Goal: Transaction & Acquisition: Book appointment/travel/reservation

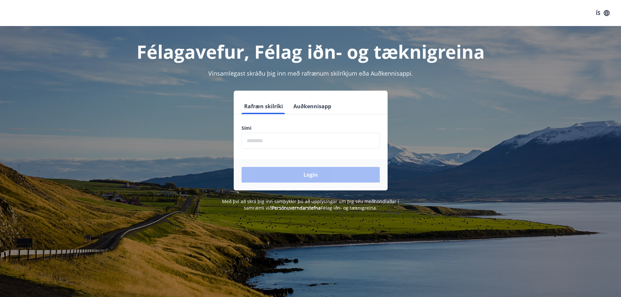
click at [277, 142] on input "phone" at bounding box center [311, 141] width 138 height 16
type input "********"
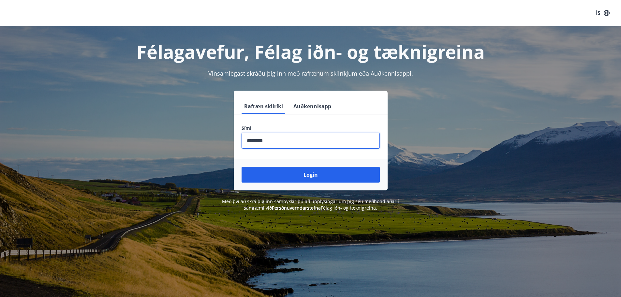
click at [304, 179] on button "Login" at bounding box center [311, 175] width 138 height 16
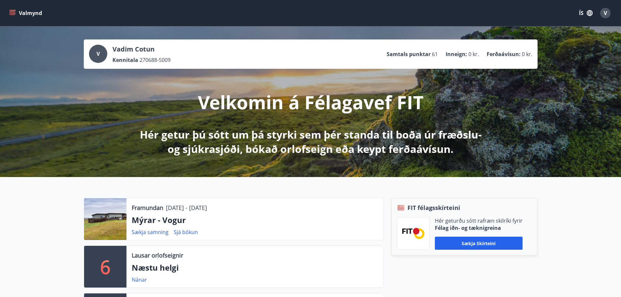
drag, startPoint x: 135, startPoint y: 236, endPoint x: 26, endPoint y: 223, distance: 109.7
click at [109, 221] on div at bounding box center [105, 219] width 42 height 42
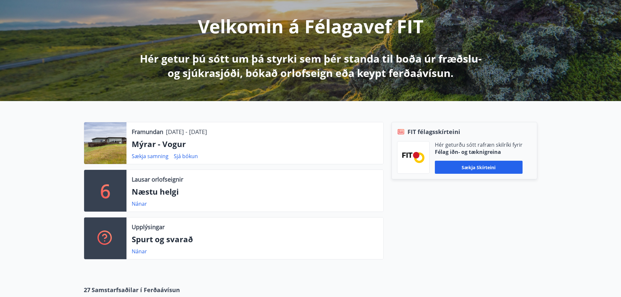
scroll to position [75, 0]
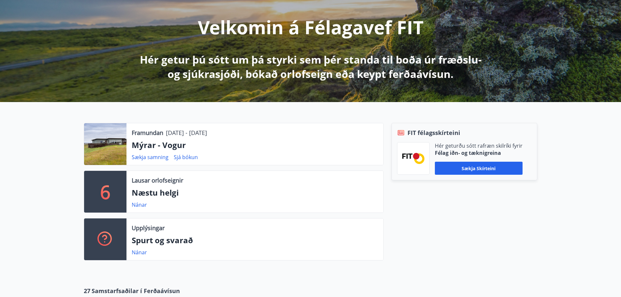
drag, startPoint x: 131, startPoint y: 216, endPoint x: 22, endPoint y: 189, distance: 111.9
click at [22, 189] on div "Framundan 23.12.2025 - 29.12.2025 Mýrar - Vogur Sækja samning Sjá bókun 6 Lausa…" at bounding box center [310, 189] width 621 height 174
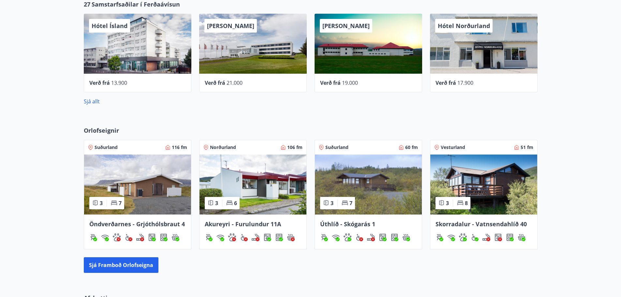
drag, startPoint x: 3, startPoint y: 233, endPoint x: 6, endPoint y: 128, distance: 104.8
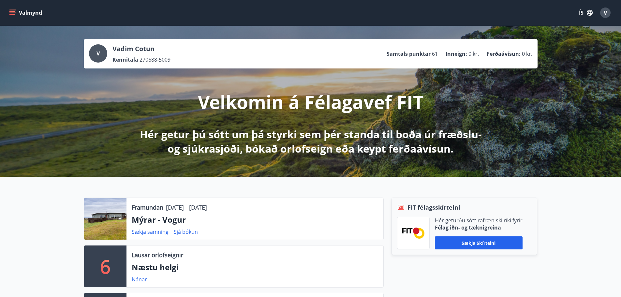
scroll to position [0, 0]
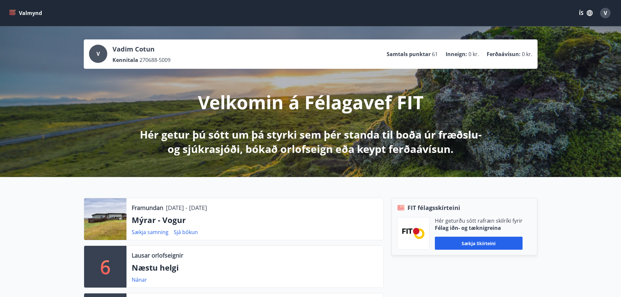
click at [16, 10] on button "Valmynd" at bounding box center [26, 13] width 37 height 12
click at [582, 12] on button "ÍS" at bounding box center [586, 13] width 21 height 12
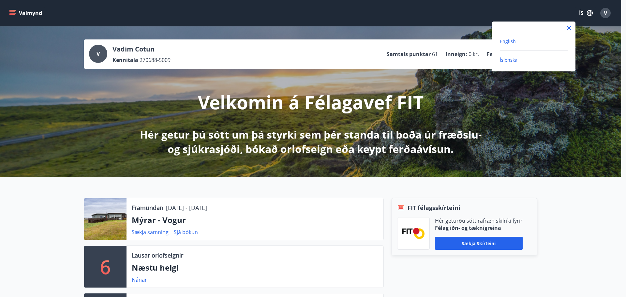
click at [508, 41] on span "English" at bounding box center [508, 41] width 16 height 6
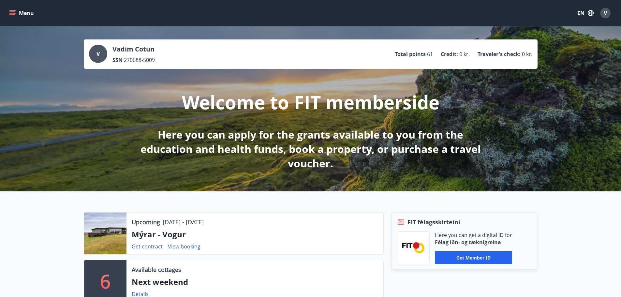
click at [14, 9] on button "Menu" at bounding box center [22, 13] width 29 height 12
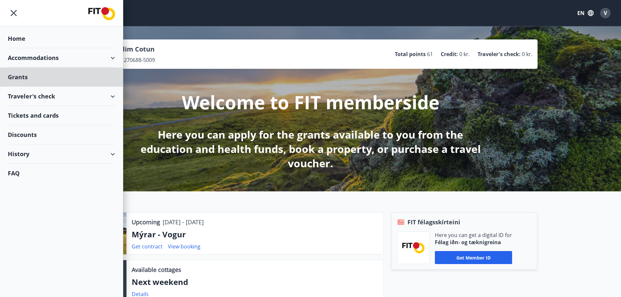
click at [20, 42] on div "Home" at bounding box center [61, 38] width 107 height 19
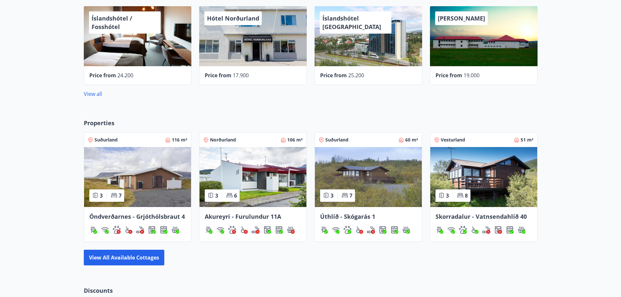
scroll to position [391, 0]
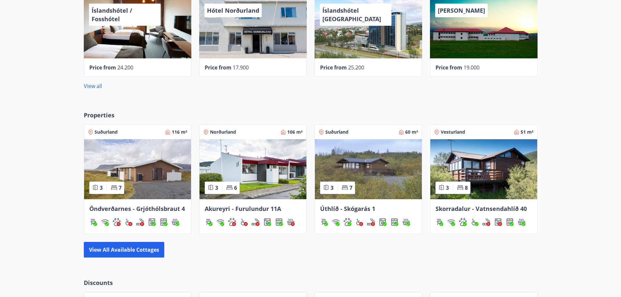
drag, startPoint x: 107, startPoint y: 148, endPoint x: 0, endPoint y: 168, distance: 108.9
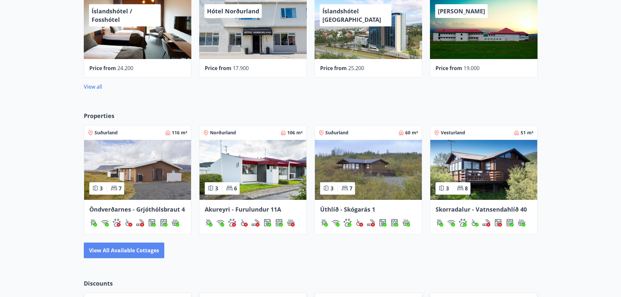
scroll to position [390, 0]
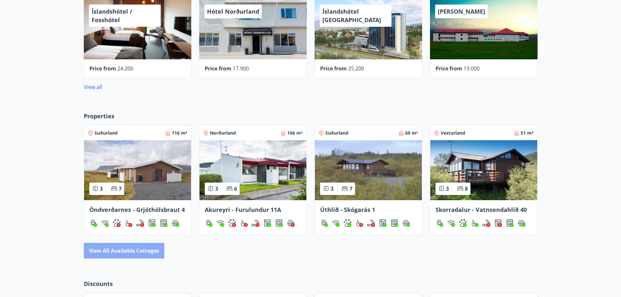
click at [124, 252] on button "View all available cottages" at bounding box center [124, 251] width 81 height 16
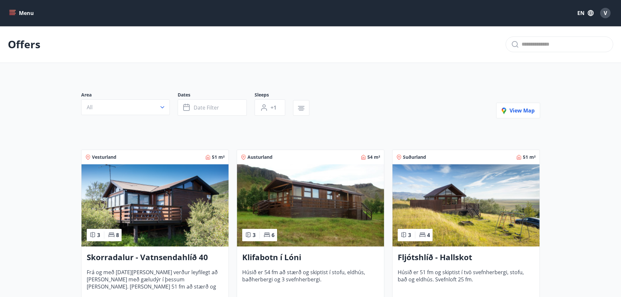
drag, startPoint x: 129, startPoint y: 243, endPoint x: 43, endPoint y: 120, distance: 150.5
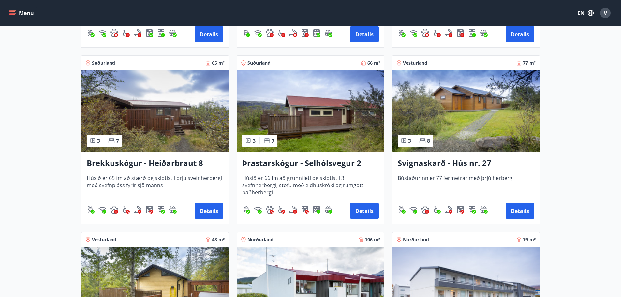
scroll to position [1511, 0]
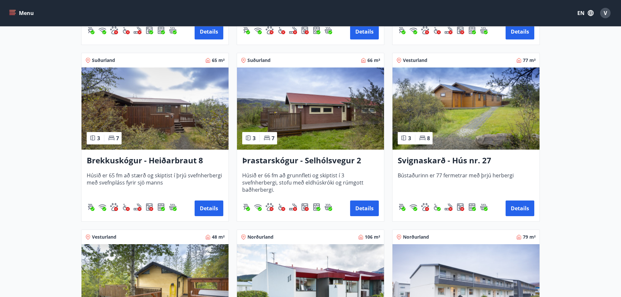
drag, startPoint x: 188, startPoint y: 99, endPoint x: 255, endPoint y: 112, distance: 68.2
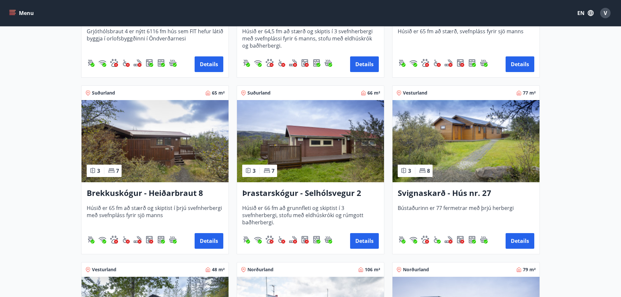
click at [166, 132] on img at bounding box center [155, 141] width 147 height 82
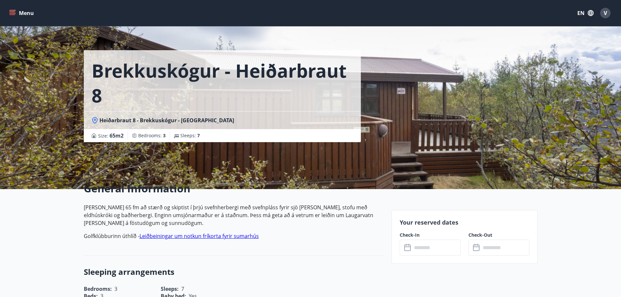
scroll to position [13, 0]
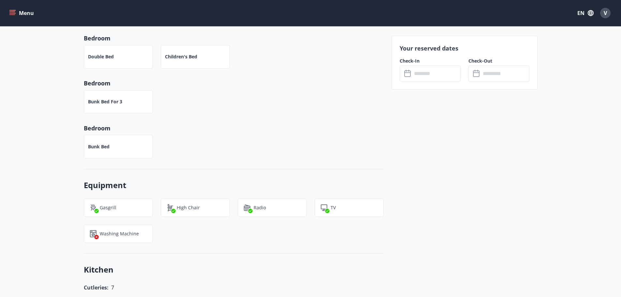
drag, startPoint x: 556, startPoint y: 184, endPoint x: 416, endPoint y: 141, distance: 146.2
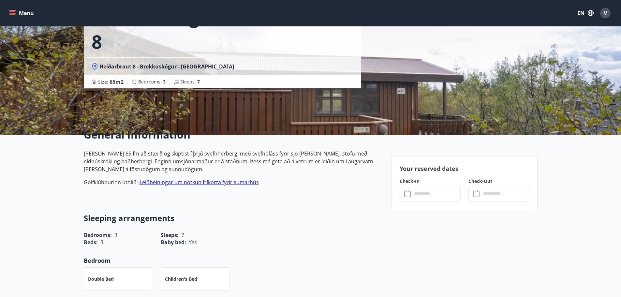
scroll to position [54, 0]
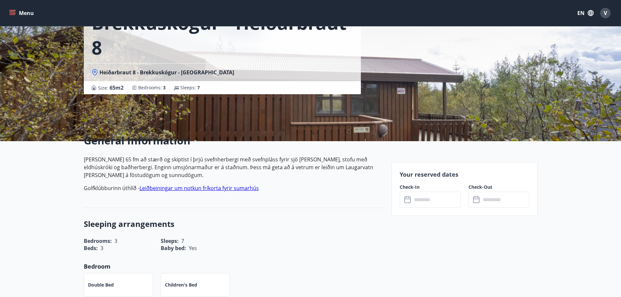
click at [428, 201] on input "text" at bounding box center [436, 200] width 49 height 16
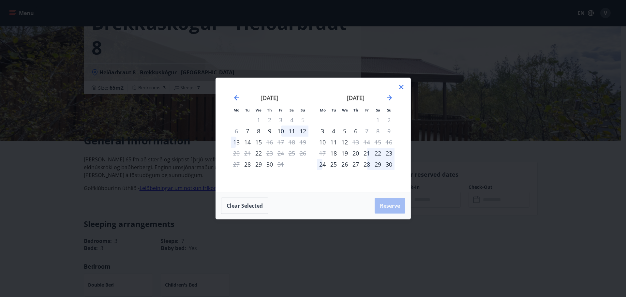
click at [554, 168] on div "Mo Tu We Th Fr Sa Su Mo Tu We Th Fr Sa Su September 2025 1 2 3 4 5 6 7 8 9 10 1…" at bounding box center [313, 148] width 626 height 297
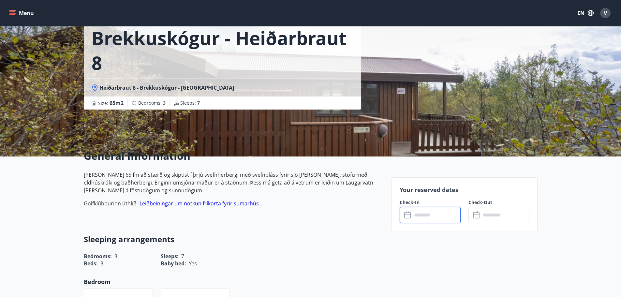
scroll to position [0, 0]
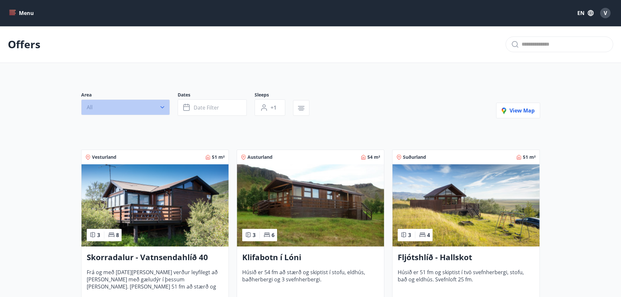
click at [133, 108] on button "All" at bounding box center [125, 107] width 89 height 16
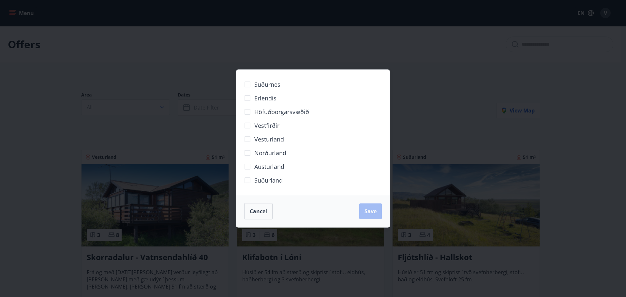
click at [459, 69] on div "Suðurnes Erlendis Höfuðborgarsvæðið Vestfirðir Vesturland Norðurland Austurland…" at bounding box center [313, 148] width 626 height 297
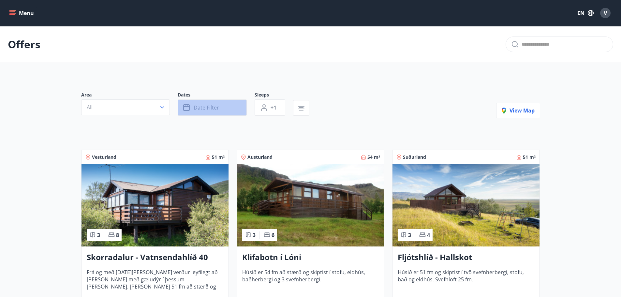
click at [205, 105] on span "Date filter" at bounding box center [206, 107] width 25 height 7
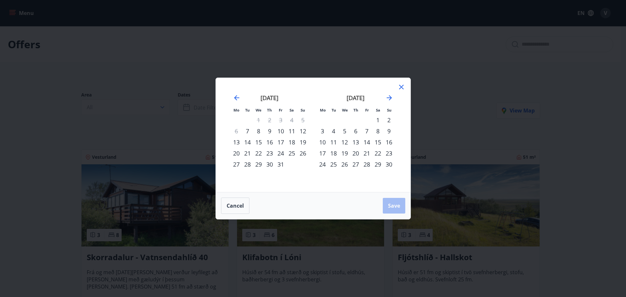
click at [292, 141] on div "18" at bounding box center [291, 142] width 11 height 11
click at [236, 152] on div "20" at bounding box center [236, 153] width 11 height 11
click at [303, 142] on div "19" at bounding box center [302, 142] width 11 height 11
click at [293, 141] on div "18" at bounding box center [291, 142] width 11 height 11
click at [299, 142] on div "19" at bounding box center [302, 142] width 11 height 11
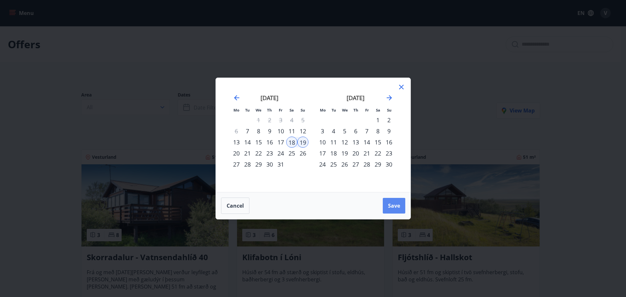
click at [394, 204] on span "Save" at bounding box center [394, 205] width 12 height 7
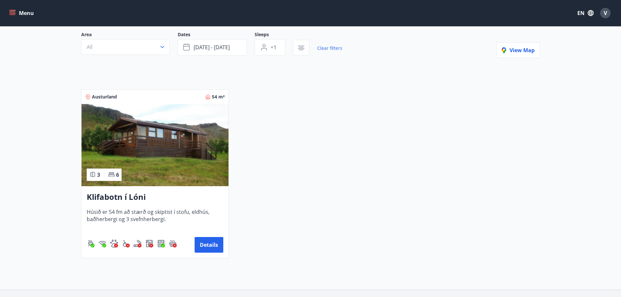
scroll to position [65, 0]
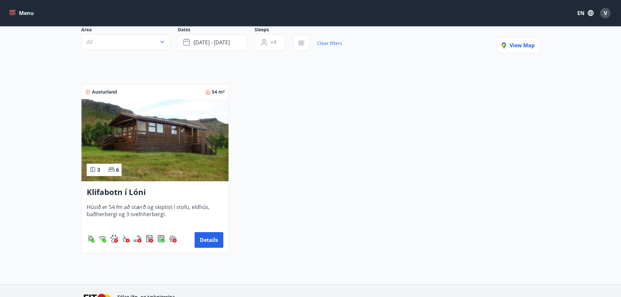
click at [175, 141] on img at bounding box center [155, 140] width 147 height 82
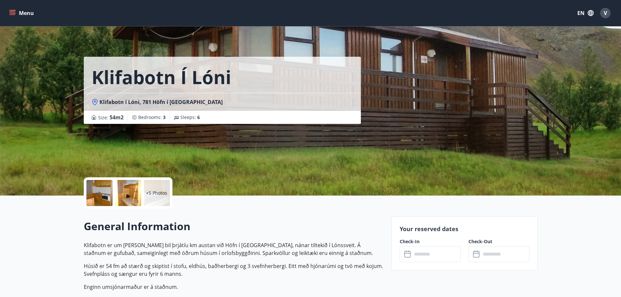
click at [107, 194] on div at bounding box center [99, 193] width 26 height 26
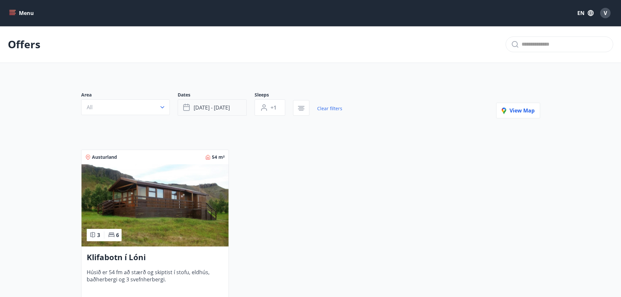
click at [217, 110] on span "Oct 18 - Oct 19" at bounding box center [212, 107] width 36 height 7
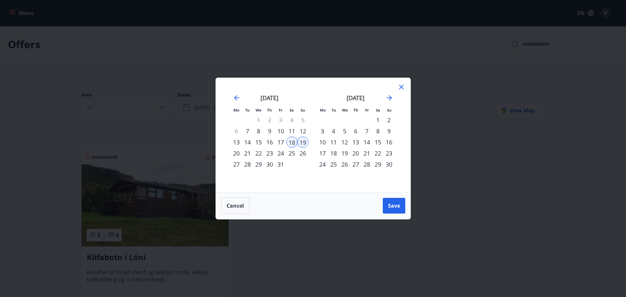
click at [405, 86] on icon at bounding box center [402, 87] width 8 height 8
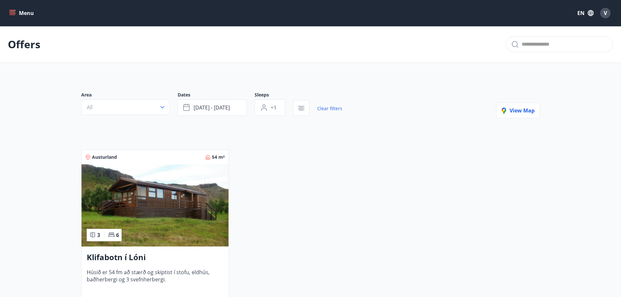
drag, startPoint x: 367, startPoint y: 125, endPoint x: 425, endPoint y: 102, distance: 62.5
click at [225, 109] on span "Oct 18 - Oct 19" at bounding box center [212, 107] width 36 height 7
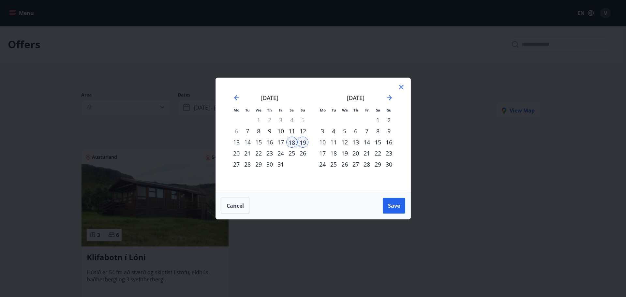
click at [402, 88] on icon at bounding box center [402, 87] width 8 height 8
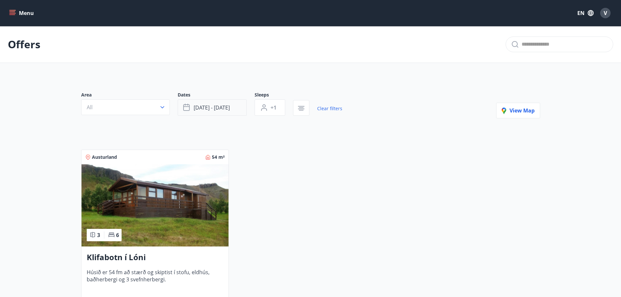
click at [210, 105] on span "Oct 18 - Oct 19" at bounding box center [212, 107] width 36 height 7
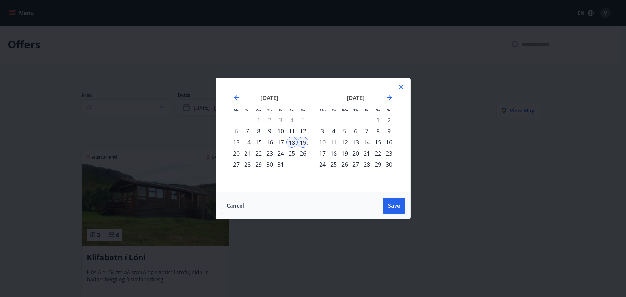
click at [283, 142] on div "17" at bounding box center [280, 142] width 11 height 11
click at [236, 153] on div "20" at bounding box center [236, 153] width 11 height 11
click at [394, 201] on button "Save" at bounding box center [394, 206] width 23 height 16
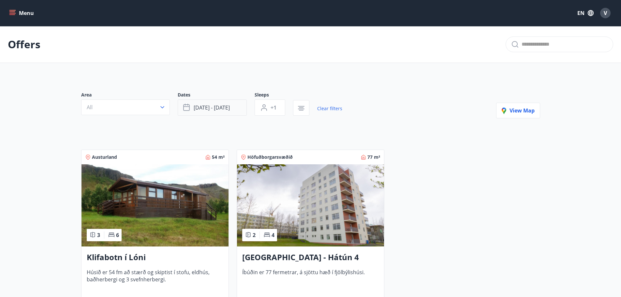
click at [228, 106] on span "[DATE] - [DATE]" at bounding box center [212, 107] width 36 height 7
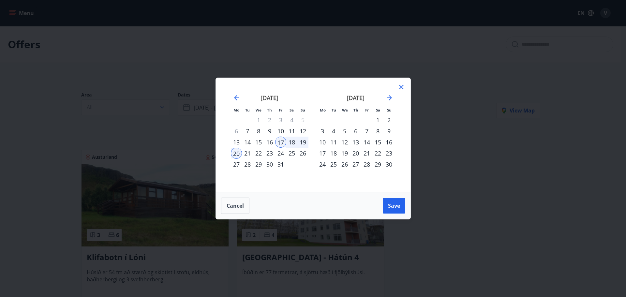
click at [280, 165] on div "31" at bounding box center [280, 164] width 11 height 11
click at [322, 130] on div "3" at bounding box center [322, 131] width 11 height 11
click at [400, 205] on button "Save" at bounding box center [394, 206] width 23 height 16
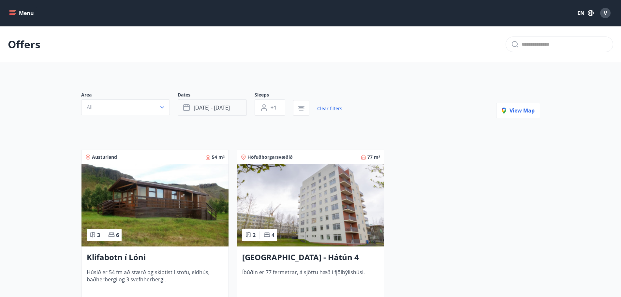
click at [221, 110] on span "[DATE] - [DATE]" at bounding box center [212, 107] width 36 height 7
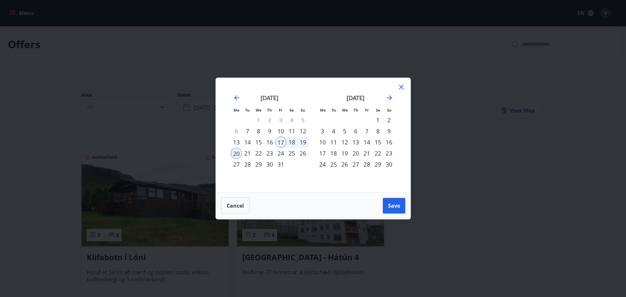
click at [367, 130] on div "7" at bounding box center [366, 131] width 11 height 11
click at [322, 142] on div "10" at bounding box center [322, 142] width 11 height 11
drag, startPoint x: 396, startPoint y: 206, endPoint x: 388, endPoint y: 197, distance: 11.6
click at [395, 206] on span "Save" at bounding box center [394, 205] width 12 height 7
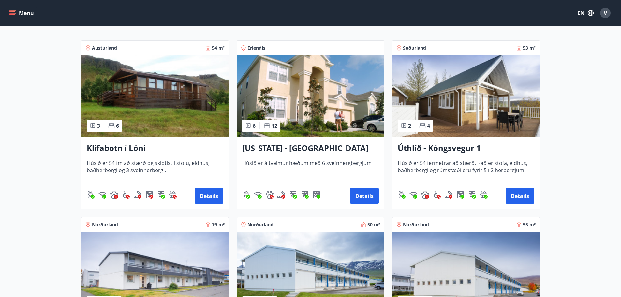
scroll to position [56, 0]
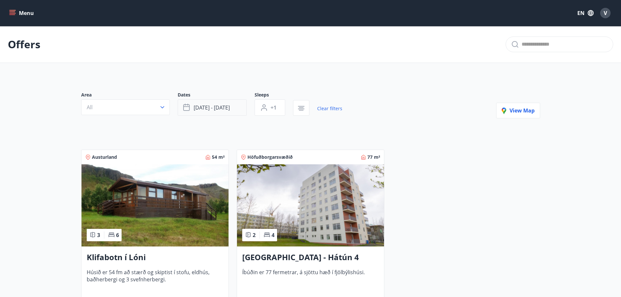
click at [218, 107] on span "[DATE] - [DATE]" at bounding box center [212, 107] width 36 height 7
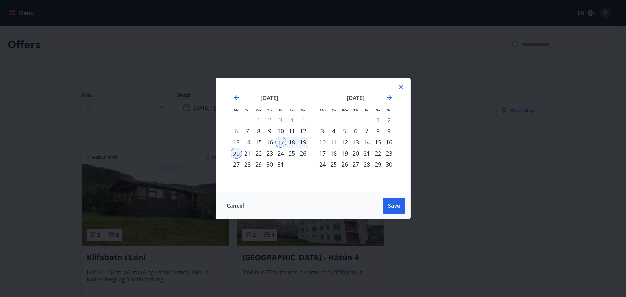
click at [368, 140] on div "14" at bounding box center [366, 142] width 11 height 11
click at [324, 151] on div "17" at bounding box center [322, 153] width 11 height 11
click at [397, 209] on span "Save" at bounding box center [394, 205] width 12 height 7
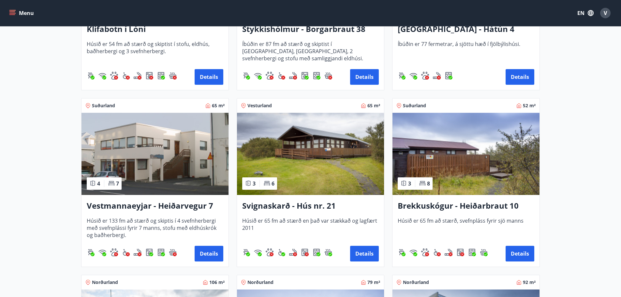
scroll to position [261, 0]
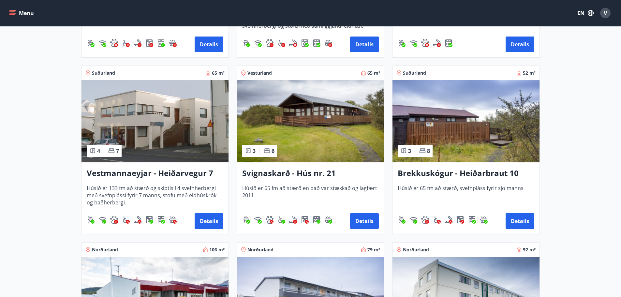
click at [472, 120] on img at bounding box center [466, 121] width 147 height 82
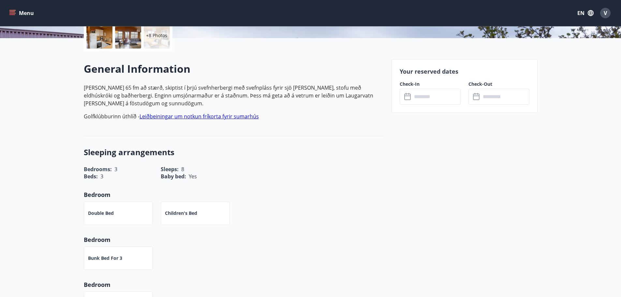
scroll to position [163, 0]
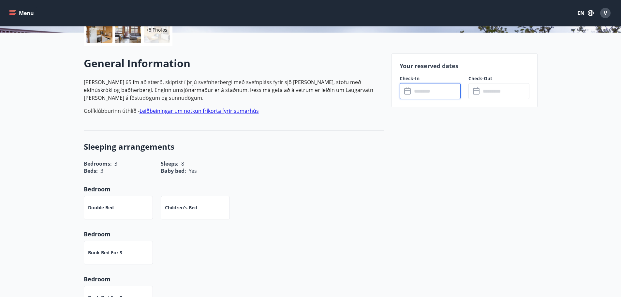
click at [429, 92] on input "text" at bounding box center [436, 91] width 49 height 16
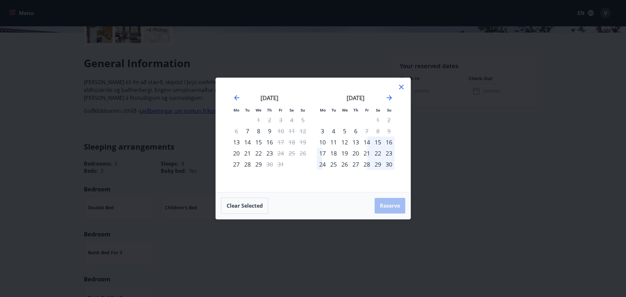
click at [460, 176] on div "Mo Tu We Th Fr Sa Su Mo Tu We Th Fr Sa Su September 2025 1 2 3 4 5 6 7 8 9 10 1…" at bounding box center [313, 148] width 626 height 297
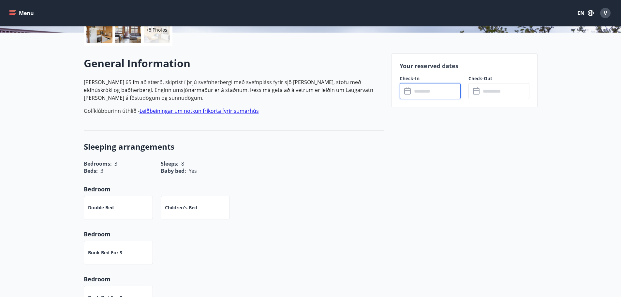
click at [420, 94] on input "text" at bounding box center [436, 91] width 49 height 16
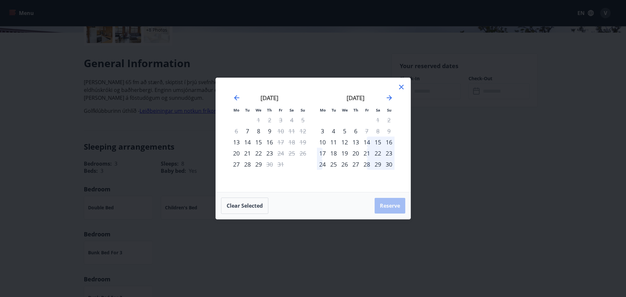
click at [370, 143] on div "14" at bounding box center [366, 142] width 11 height 11
click at [322, 158] on div "17" at bounding box center [322, 153] width 11 height 11
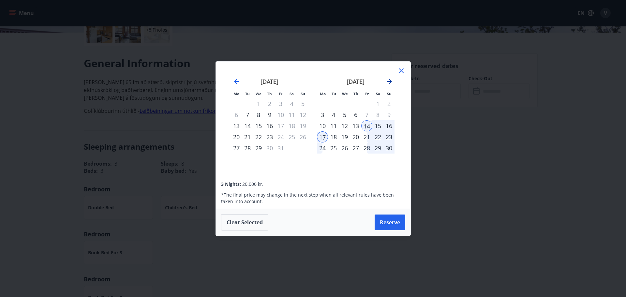
click at [389, 84] on icon "Move forward to switch to the next month." at bounding box center [389, 81] width 5 height 5
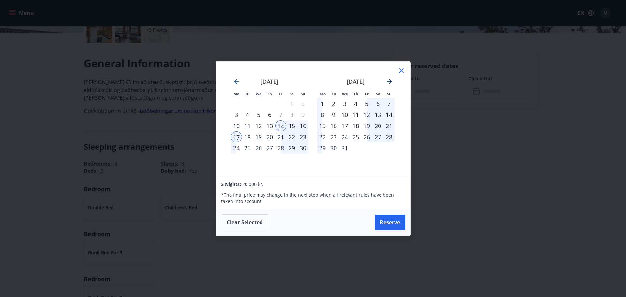
click at [389, 83] on icon "Move forward to switch to the next month." at bounding box center [390, 82] width 8 height 8
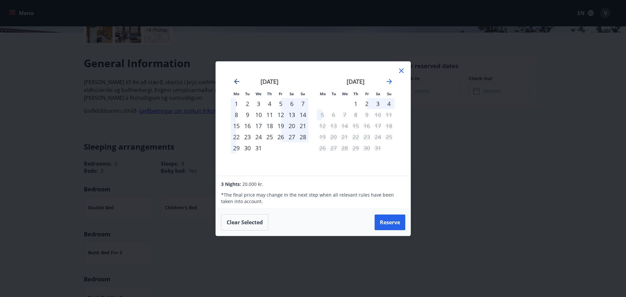
click at [238, 82] on icon "Move backward to switch to the previous month." at bounding box center [237, 82] width 8 height 8
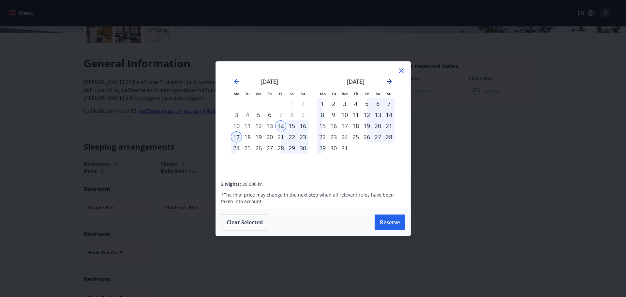
click at [391, 81] on icon "Move forward to switch to the next month." at bounding box center [389, 81] width 5 height 5
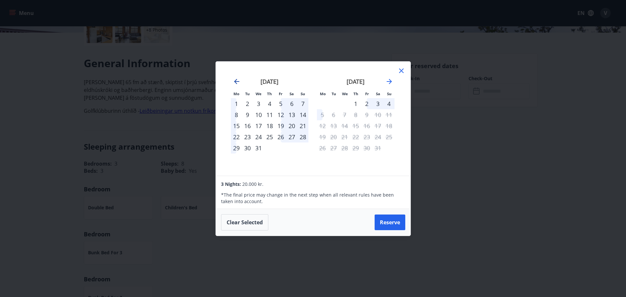
click at [240, 81] on icon "Move backward to switch to the previous month." at bounding box center [237, 82] width 8 height 8
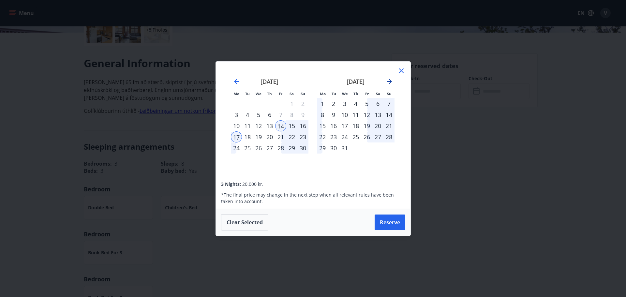
click at [389, 84] on icon "Move forward to switch to the next month." at bounding box center [390, 82] width 8 height 8
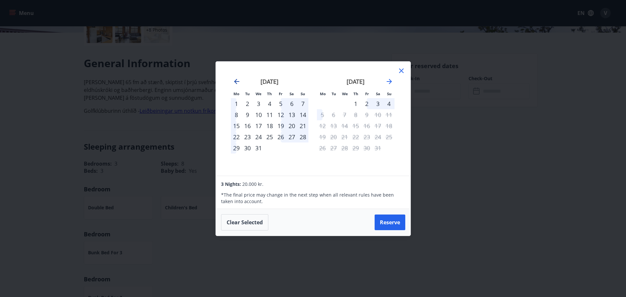
click at [238, 81] on icon "Move backward to switch to the previous month." at bounding box center [237, 82] width 8 height 8
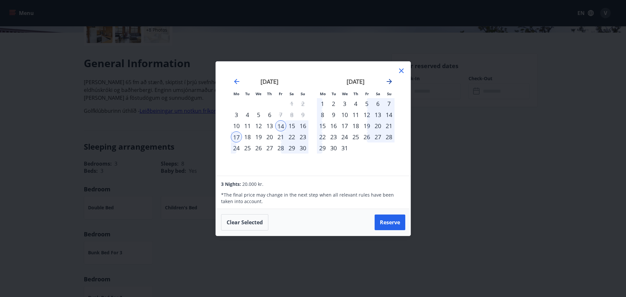
click at [386, 81] on icon "Move forward to switch to the next month." at bounding box center [390, 82] width 8 height 8
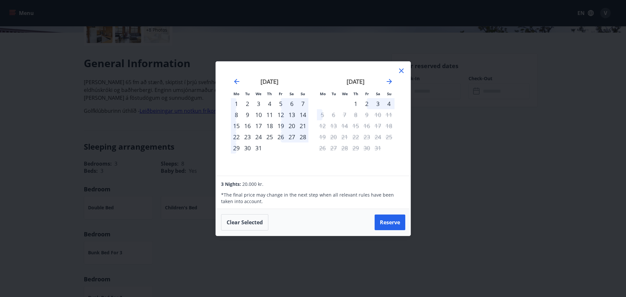
drag, startPoint x: 240, startPoint y: 81, endPoint x: 283, endPoint y: 81, distance: 42.7
click at [241, 81] on div "November 2025 1 2 3 4 5 6 7 8 9 10 11 12 13 14 15 16 17 18 19 20 21 22 23 24 25…" at bounding box center [313, 118] width 179 height 99
click at [237, 80] on icon "Move backward to switch to the previous month." at bounding box center [237, 82] width 8 height 8
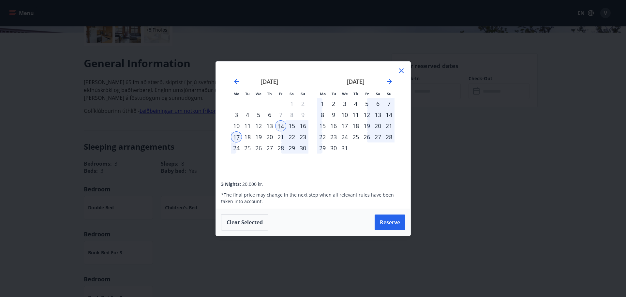
click at [291, 125] on div "15" at bounding box center [291, 125] width 11 height 11
click at [306, 126] on div "16" at bounding box center [302, 125] width 11 height 11
click at [293, 125] on div "15" at bounding box center [291, 125] width 11 height 11
drag, startPoint x: 232, startPoint y: 133, endPoint x: 238, endPoint y: 97, distance: 36.7
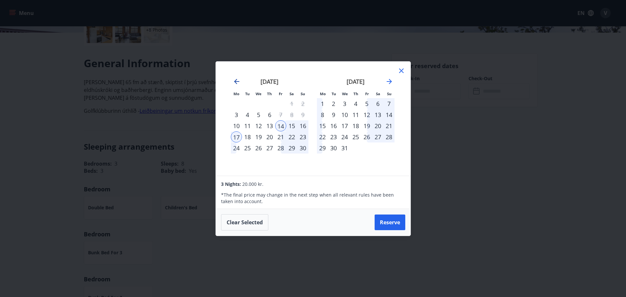
click at [232, 133] on div "17" at bounding box center [236, 136] width 11 height 11
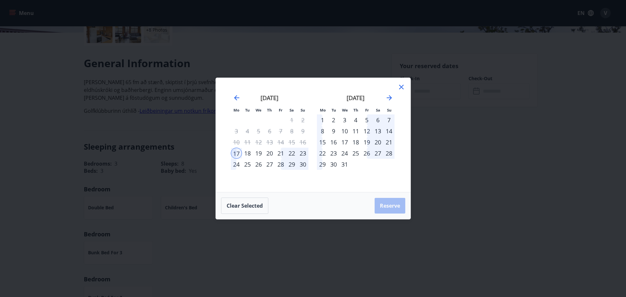
click at [293, 154] on div "22" at bounding box center [291, 153] width 11 height 11
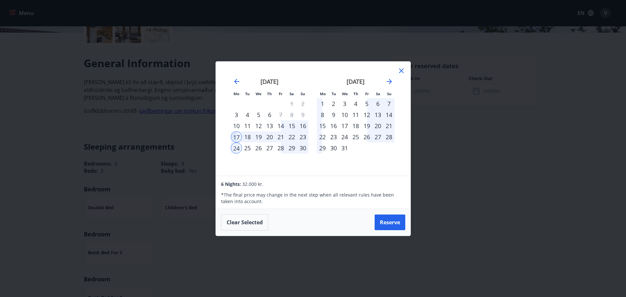
click at [252, 138] on div "18" at bounding box center [247, 136] width 11 height 11
click at [239, 84] on icon "Move backward to switch to the previous month." at bounding box center [237, 82] width 8 height 8
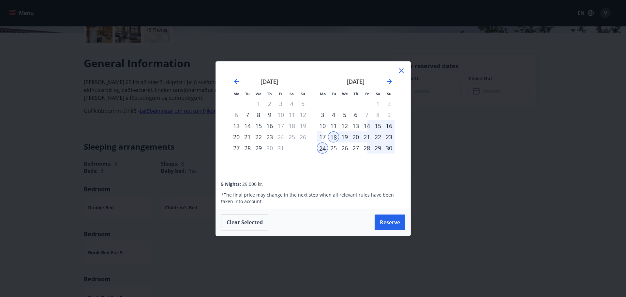
click at [403, 73] on icon at bounding box center [402, 71] width 8 height 8
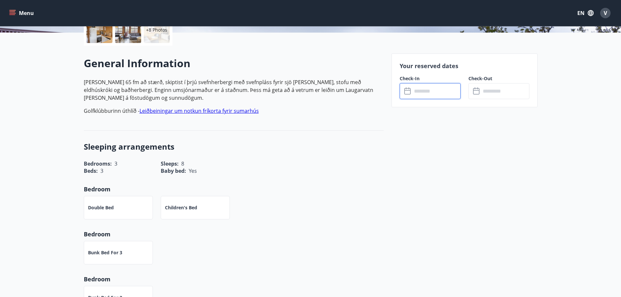
click at [425, 84] on input "text" at bounding box center [436, 91] width 49 height 16
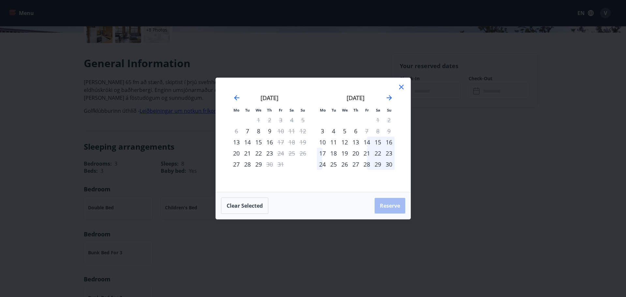
drag, startPoint x: 377, startPoint y: 144, endPoint x: 381, endPoint y: 143, distance: 3.4
click at [378, 144] on div "15" at bounding box center [377, 142] width 11 height 11
click at [388, 142] on div "16" at bounding box center [389, 142] width 11 height 11
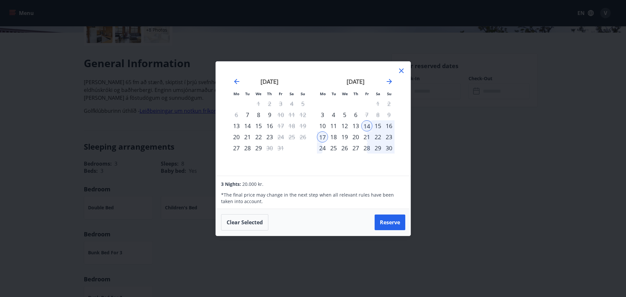
click at [55, 107] on div "Mo Tu We Th Fr Sa Su Mo Tu We Th Fr Sa Su September 2025 1 2 3 4 5 6 7 8 9 10 1…" at bounding box center [313, 148] width 626 height 297
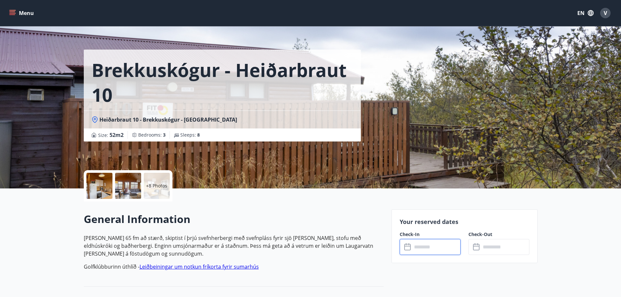
scroll to position [0, 0]
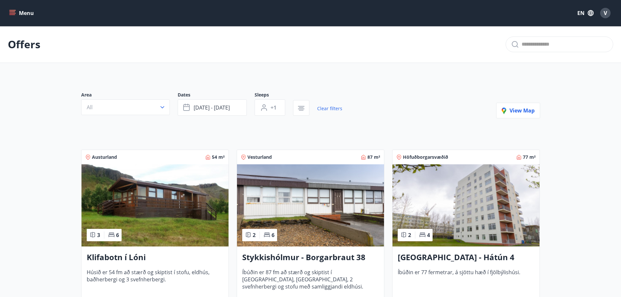
click at [24, 46] on p "Offers" at bounding box center [24, 44] width 33 height 14
click at [91, 104] on span "All" at bounding box center [90, 107] width 6 height 7
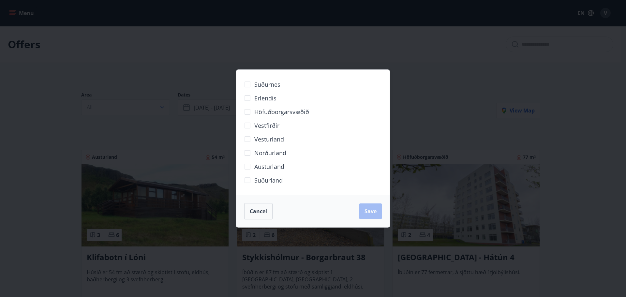
click at [103, 117] on div "Suðurnes Erlendis Höfuðborgarsvæðið Vestfirðir Vesturland Norðurland Austurland…" at bounding box center [313, 148] width 626 height 297
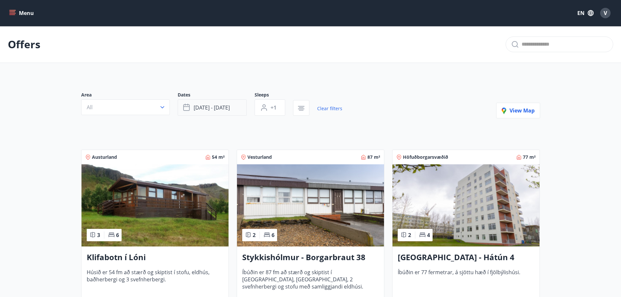
click at [230, 107] on span "Nov 14 - Nov 17" at bounding box center [212, 107] width 36 height 7
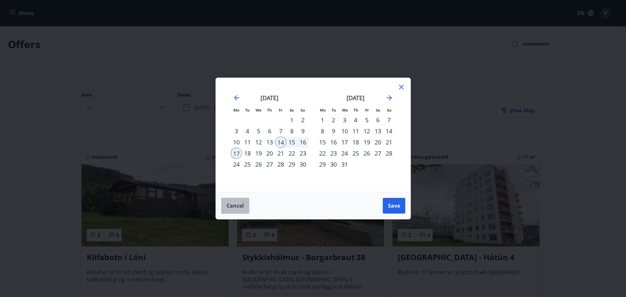
click at [231, 202] on span "Cancel" at bounding box center [235, 205] width 17 height 7
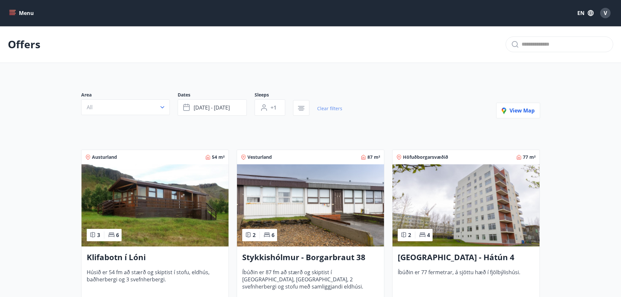
click at [326, 108] on link "Clear filters" at bounding box center [329, 108] width 25 height 14
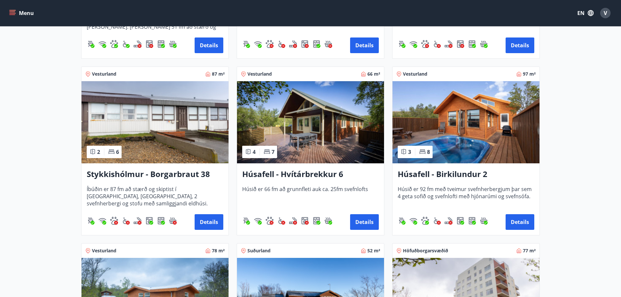
scroll to position [261, 0]
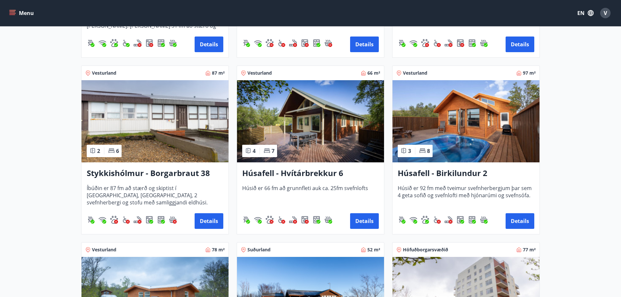
click at [454, 123] on img at bounding box center [466, 121] width 147 height 82
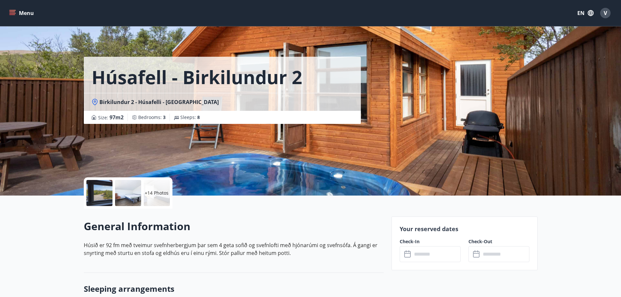
click at [97, 103] on icon at bounding box center [95, 102] width 7 height 7
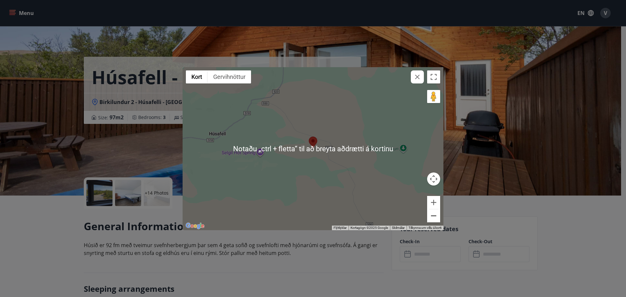
click at [435, 216] on button "Minnka" at bounding box center [433, 215] width 13 height 13
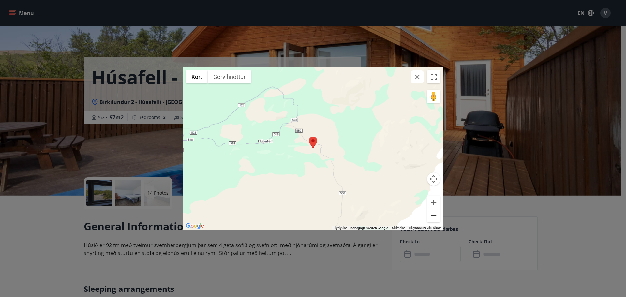
click at [435, 216] on button "Minnka" at bounding box center [433, 215] width 13 height 13
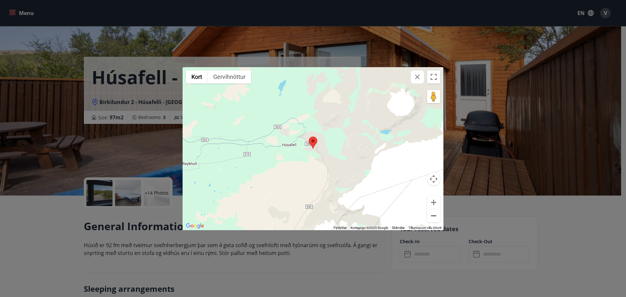
click at [436, 216] on button "Minnka" at bounding box center [433, 215] width 13 height 13
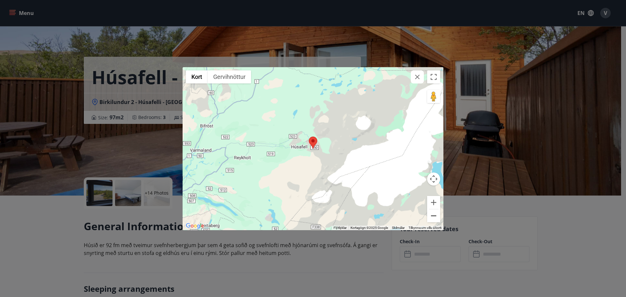
click at [436, 216] on button "Minnka" at bounding box center [433, 215] width 13 height 13
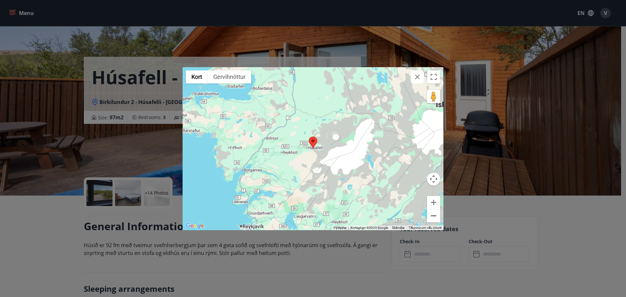
click at [436, 216] on button "Minnka" at bounding box center [433, 215] width 13 height 13
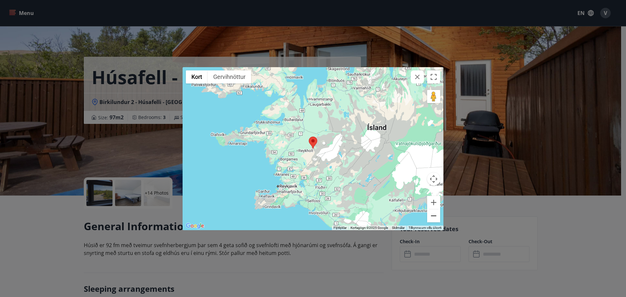
click at [436, 215] on button "Minnka" at bounding box center [433, 215] width 13 height 13
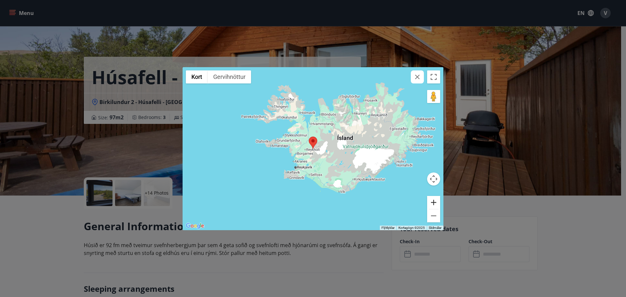
click at [433, 203] on button "Stækka" at bounding box center [433, 202] width 13 height 13
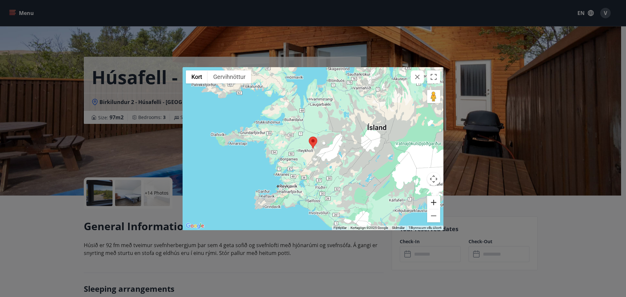
click at [433, 203] on button "Stækka" at bounding box center [433, 202] width 13 height 13
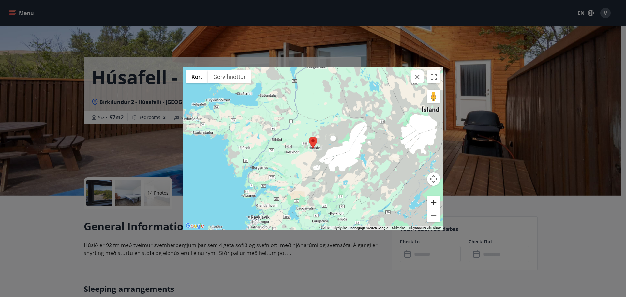
click at [433, 203] on button "Stækka" at bounding box center [433, 202] width 13 height 13
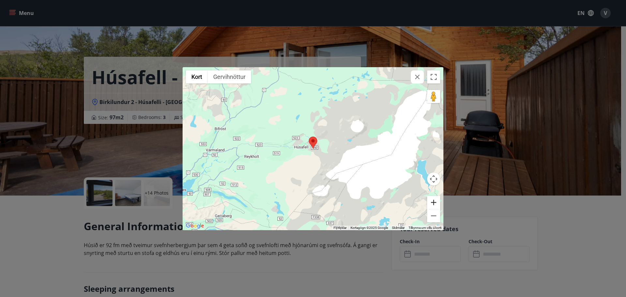
click at [433, 203] on button "Stækka" at bounding box center [433, 202] width 13 height 13
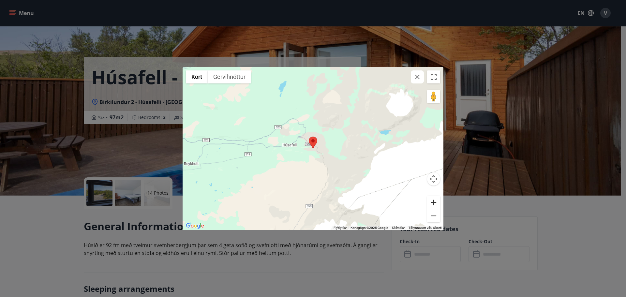
click at [433, 203] on button "Stækka" at bounding box center [433, 202] width 13 height 13
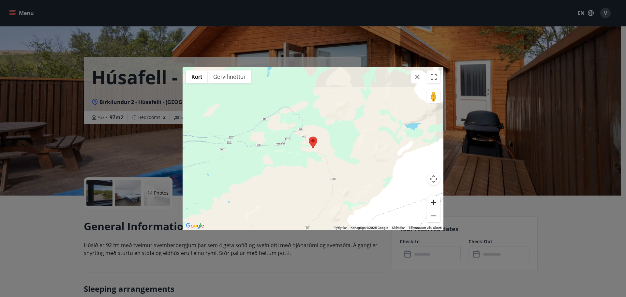
click at [433, 203] on button "Stækka" at bounding box center [433, 202] width 13 height 13
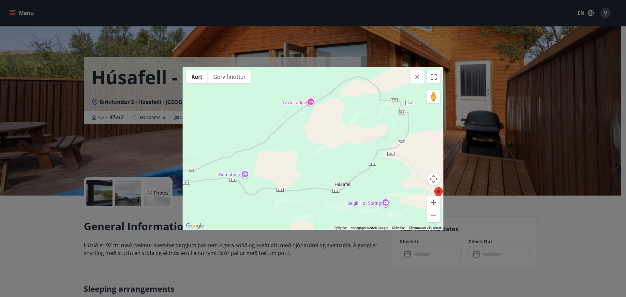
drag, startPoint x: 253, startPoint y: 144, endPoint x: 414, endPoint y: 177, distance: 165.0
click at [414, 178] on div at bounding box center [313, 148] width 261 height 163
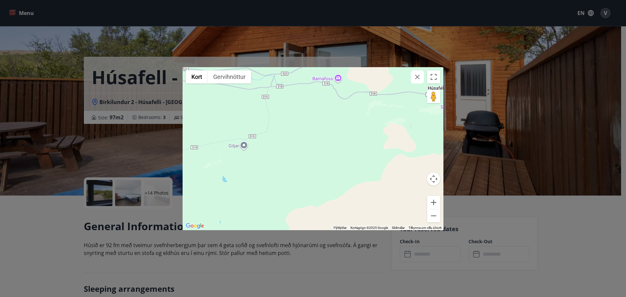
drag, startPoint x: 350, startPoint y: 165, endPoint x: 385, endPoint y: 131, distance: 48.7
click at [385, 131] on div at bounding box center [313, 148] width 261 height 163
click at [415, 79] on icon "button" at bounding box center [418, 77] width 8 height 8
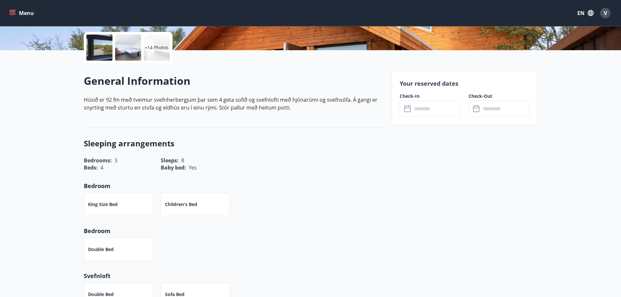
scroll to position [163, 0]
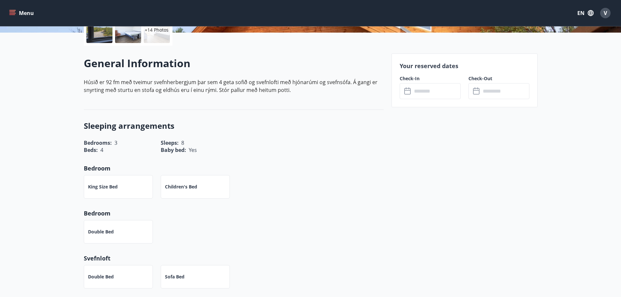
click at [428, 94] on input "text" at bounding box center [436, 91] width 49 height 16
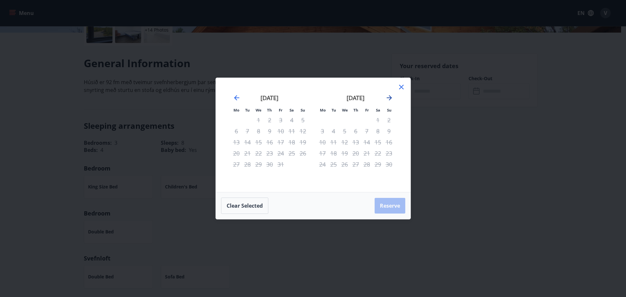
click at [393, 100] on icon "Move forward to switch to the next month." at bounding box center [390, 98] width 8 height 8
click at [392, 99] on icon "Move forward to switch to the next month." at bounding box center [390, 98] width 8 height 8
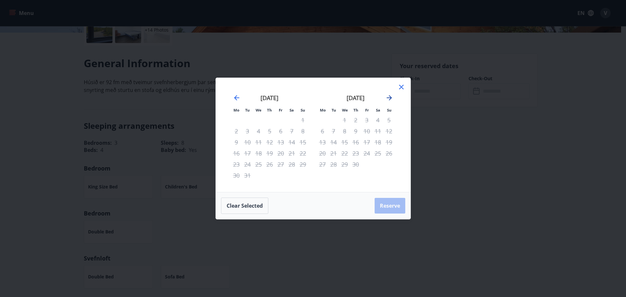
click at [392, 99] on icon "Move forward to switch to the next month." at bounding box center [390, 98] width 8 height 8
click at [392, 96] on icon "Move forward to switch to the next month." at bounding box center [390, 98] width 8 height 8
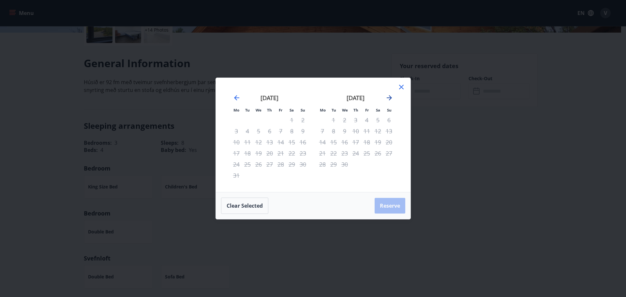
click at [392, 96] on icon "Move forward to switch to the next month." at bounding box center [390, 98] width 8 height 8
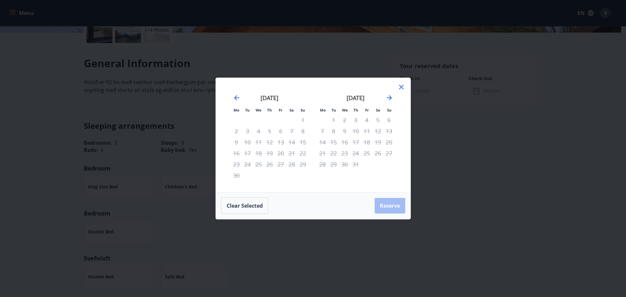
click at [399, 89] on icon at bounding box center [402, 87] width 8 height 8
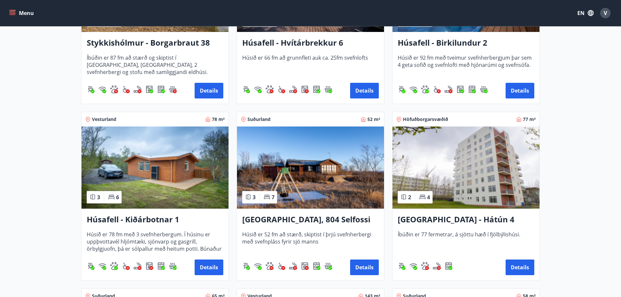
scroll to position [424, 0]
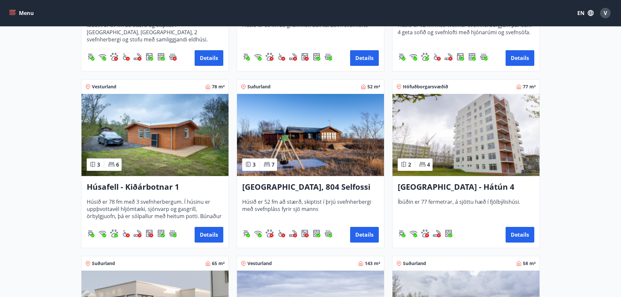
click at [182, 145] on img at bounding box center [155, 135] width 147 height 82
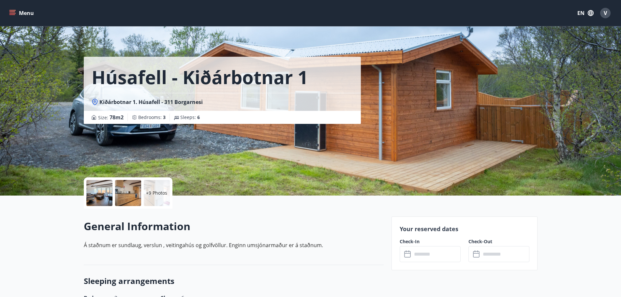
click at [103, 190] on div at bounding box center [99, 193] width 26 height 26
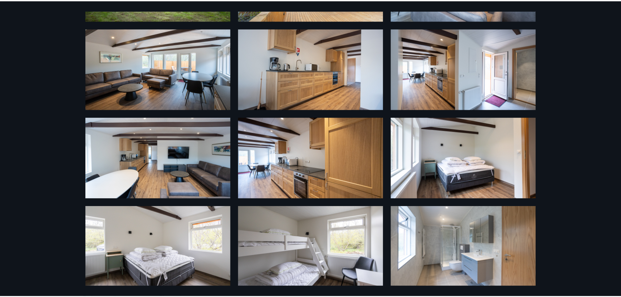
scroll to position [91, 0]
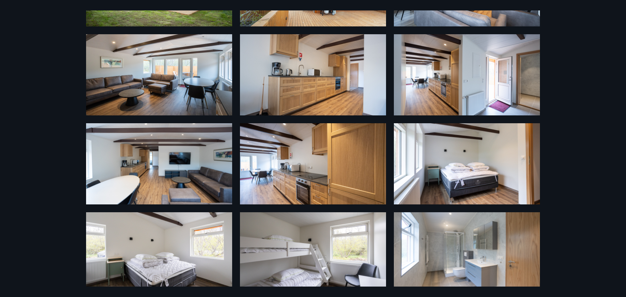
click at [69, 76] on div "15 Photos" at bounding box center [313, 148] width 626 height 297
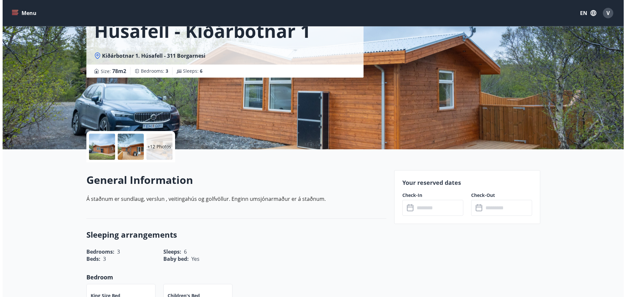
scroll to position [163, 0]
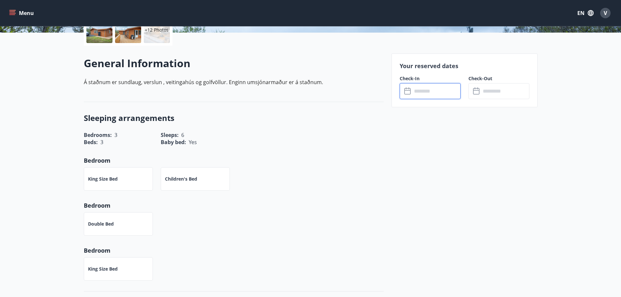
click at [418, 90] on input "text" at bounding box center [436, 91] width 49 height 16
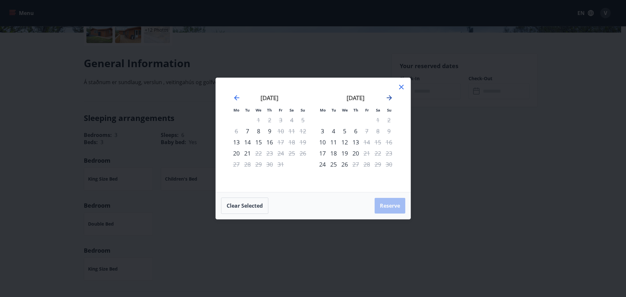
click at [388, 97] on icon "Move forward to switch to the next month." at bounding box center [390, 98] width 8 height 8
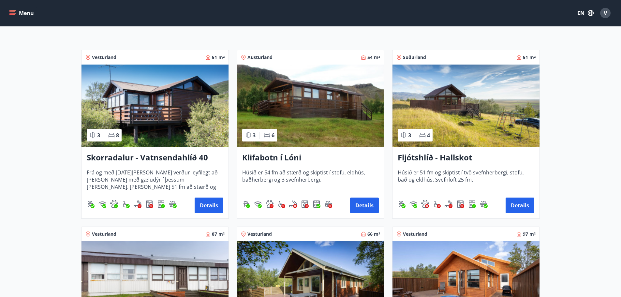
scroll to position [130, 0]
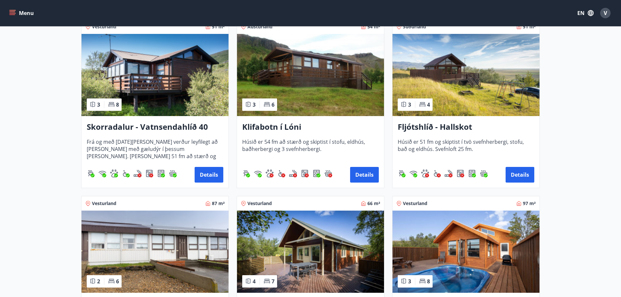
drag, startPoint x: 264, startPoint y: 171, endPoint x: 263, endPoint y: 167, distance: 4.0
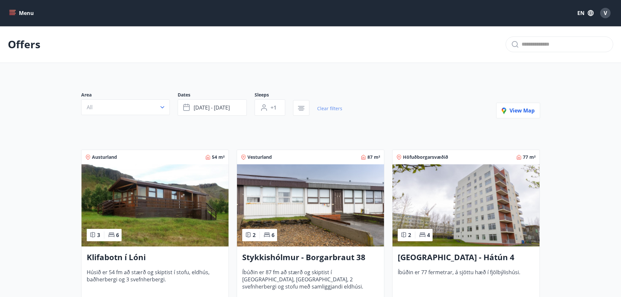
click at [330, 107] on link "Clear filters" at bounding box center [329, 108] width 25 height 14
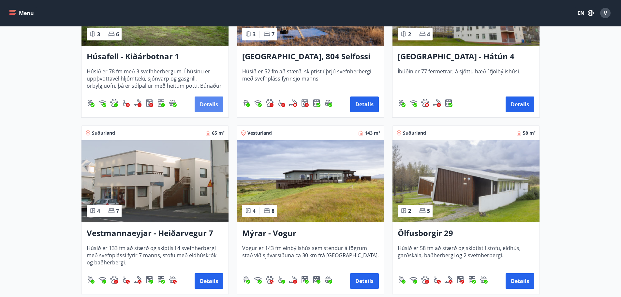
scroll to position [587, 0]
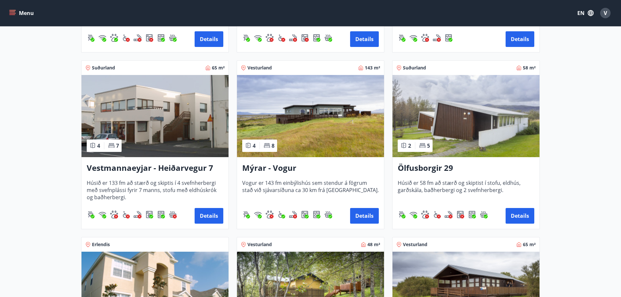
click at [473, 129] on img at bounding box center [466, 116] width 147 height 82
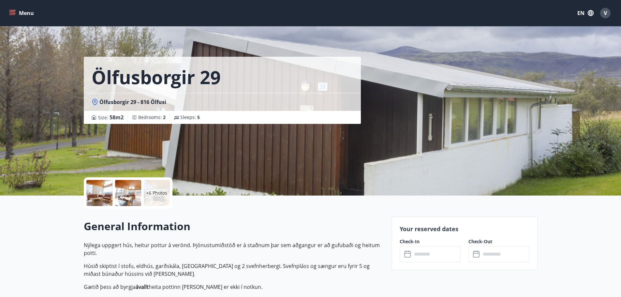
click at [94, 190] on div at bounding box center [99, 193] width 26 height 26
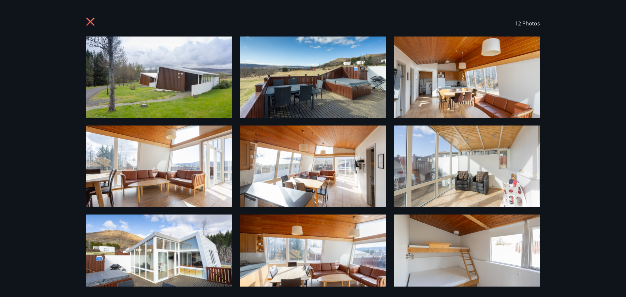
click at [157, 91] on img at bounding box center [159, 77] width 146 height 81
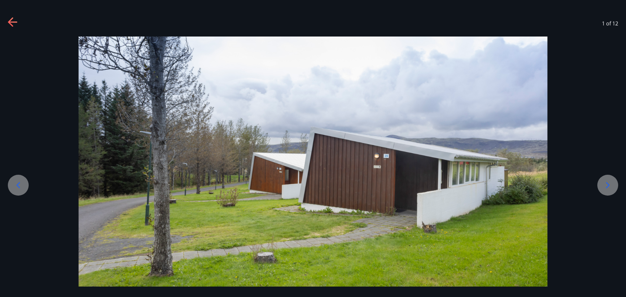
click at [608, 185] on icon at bounding box center [608, 185] width 10 height 10
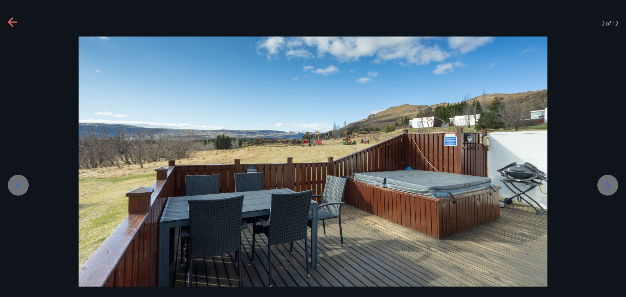
click at [608, 185] on icon at bounding box center [608, 185] width 10 height 10
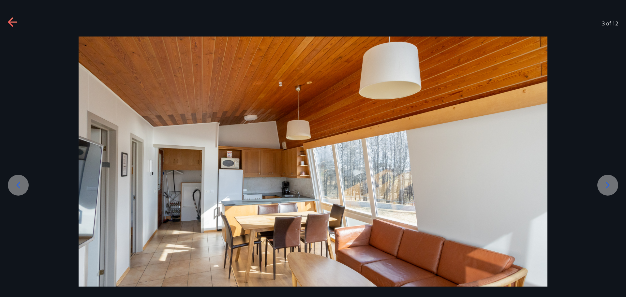
click at [608, 185] on icon at bounding box center [608, 185] width 10 height 10
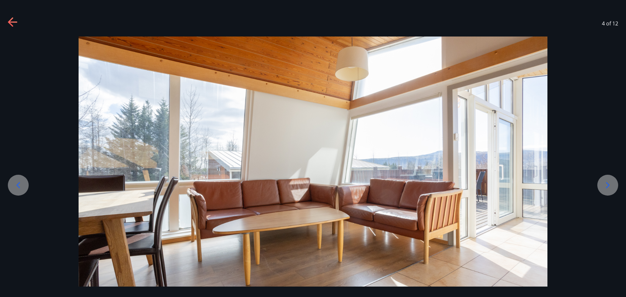
click at [608, 185] on icon at bounding box center [608, 185] width 10 height 10
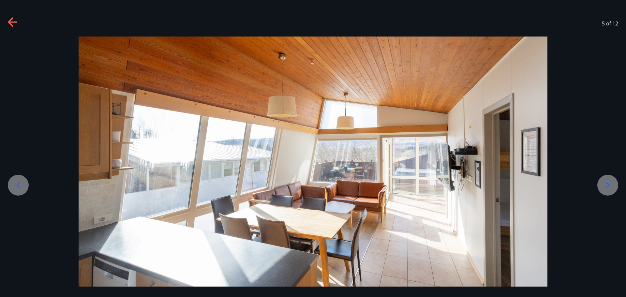
click at [608, 185] on icon at bounding box center [608, 185] width 10 height 10
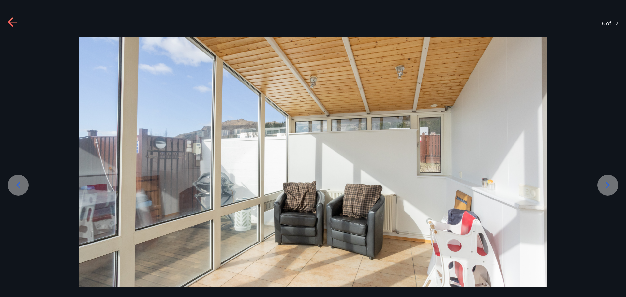
click at [608, 185] on icon at bounding box center [608, 185] width 10 height 10
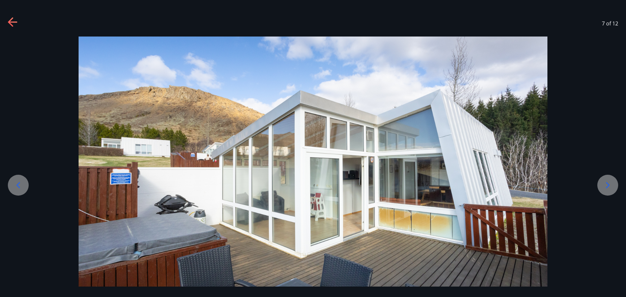
click at [608, 185] on icon at bounding box center [608, 185] width 10 height 10
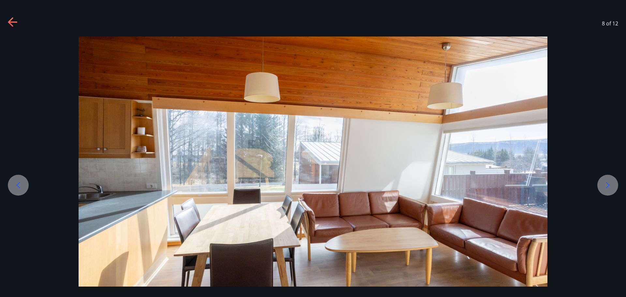
click at [608, 185] on icon at bounding box center [608, 185] width 10 height 10
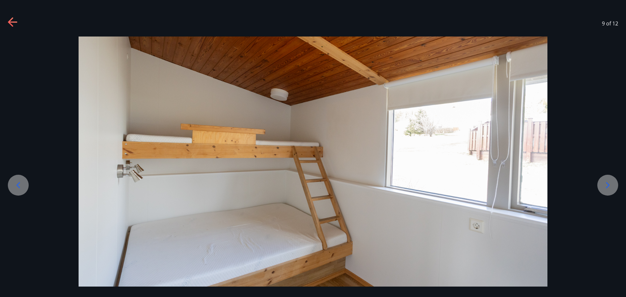
click at [15, 22] on icon at bounding box center [12, 22] width 9 height 1
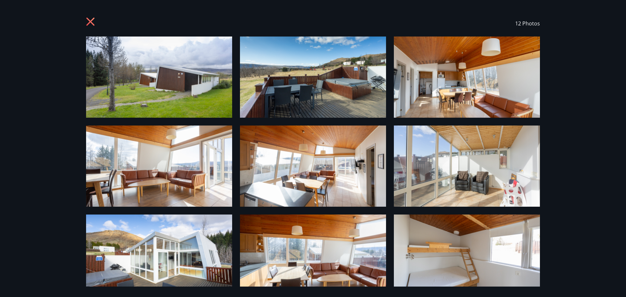
click at [91, 21] on icon at bounding box center [90, 22] width 8 height 8
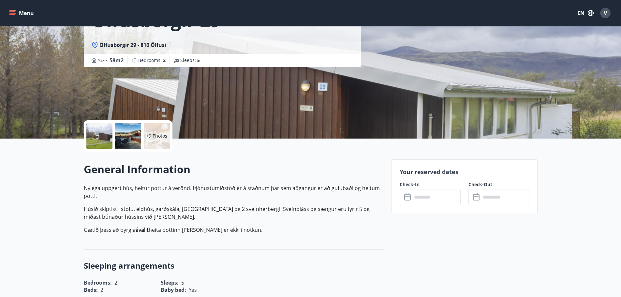
scroll to position [130, 0]
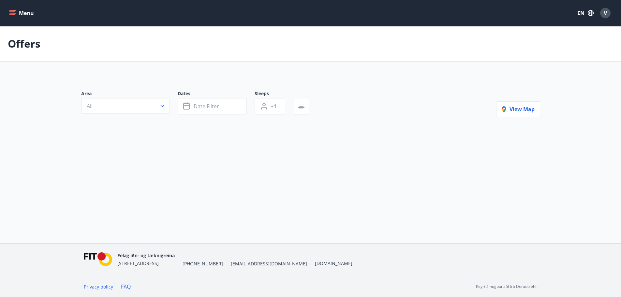
scroll to position [1, 0]
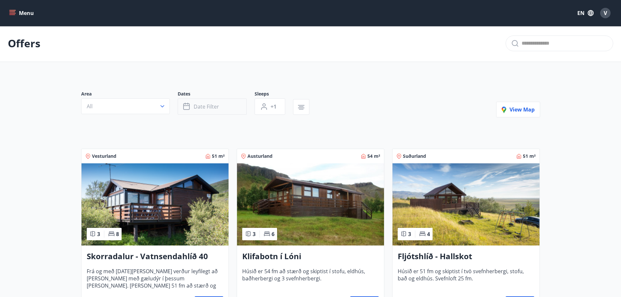
click at [221, 104] on button "Date filter" at bounding box center [212, 107] width 69 height 16
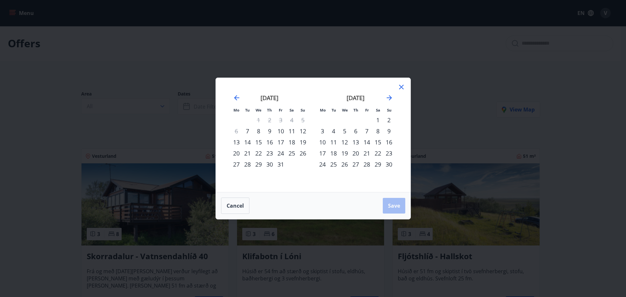
drag, startPoint x: 451, startPoint y: 75, endPoint x: 440, endPoint y: 80, distance: 12.3
click at [451, 75] on div "Mo Tu We Th Fr Sa Su Mo Tu We Th Fr Sa Su [DATE] 1 2 3 4 5 6 7 8 9 10 11 12 13 …" at bounding box center [313, 148] width 626 height 297
click at [398, 86] on icon at bounding box center [402, 87] width 8 height 8
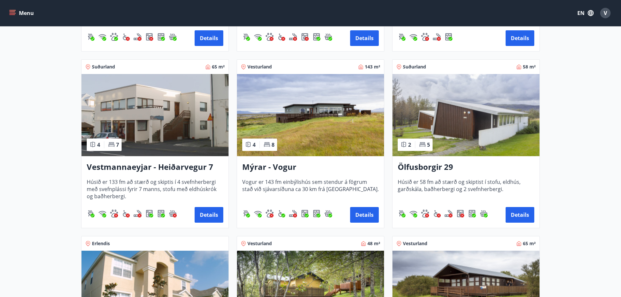
click at [413, 120] on img at bounding box center [466, 115] width 147 height 82
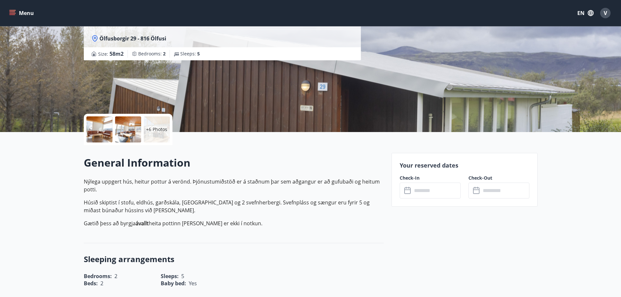
scroll to position [65, 0]
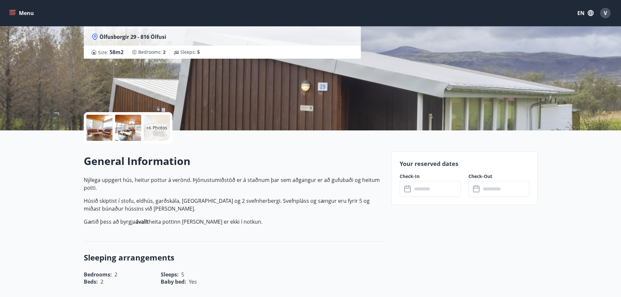
click at [425, 183] on input "text" at bounding box center [436, 189] width 49 height 16
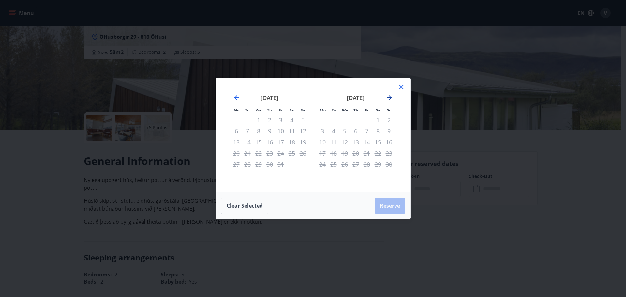
click at [387, 98] on icon "Move forward to switch to the next month." at bounding box center [389, 97] width 5 height 5
click at [403, 86] on icon at bounding box center [402, 87] width 8 height 8
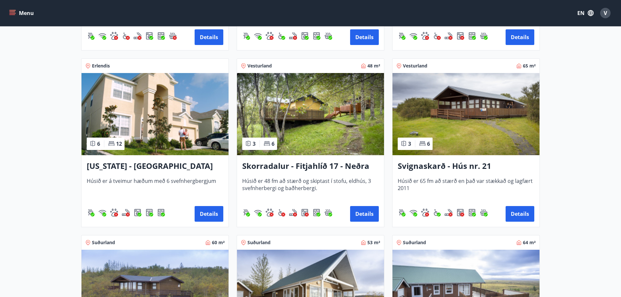
scroll to position [815, 0]
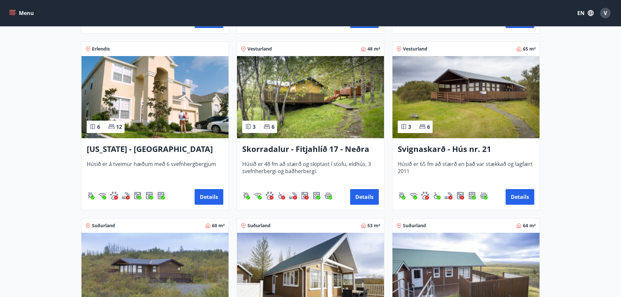
click at [319, 118] on img at bounding box center [310, 97] width 147 height 82
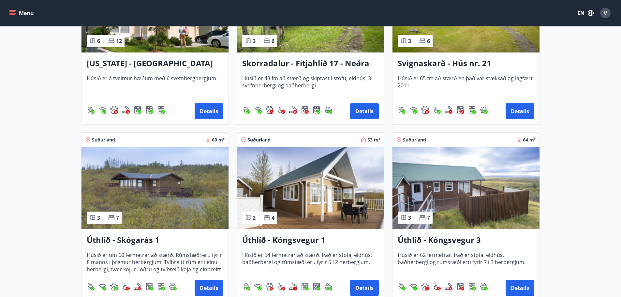
scroll to position [913, 0]
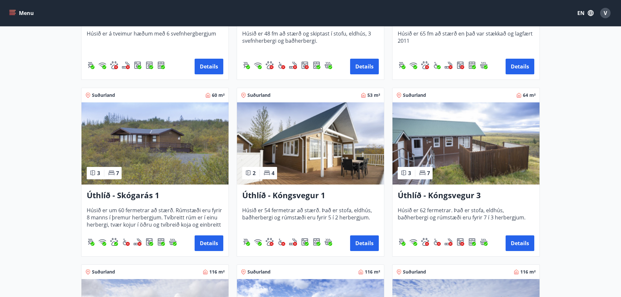
click at [486, 173] on img at bounding box center [466, 143] width 147 height 82
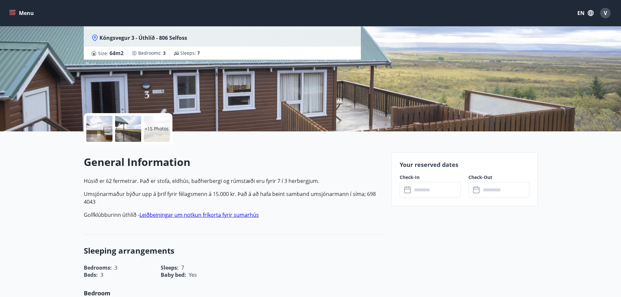
scroll to position [98, 0]
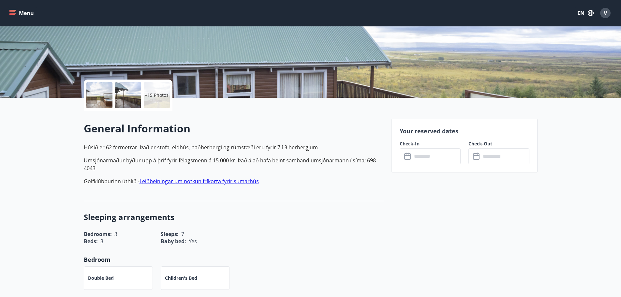
click at [430, 159] on input "text" at bounding box center [436, 156] width 49 height 16
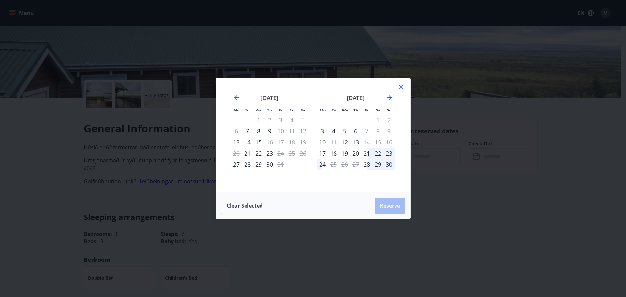
click at [405, 88] on div "Mo Tu We Th Fr Sa Su Mo Tu We Th Fr Sa Su September 2025 1 2 3 4 5 6 7 8 9 10 1…" at bounding box center [313, 135] width 195 height 114
click at [400, 86] on icon at bounding box center [402, 87] width 8 height 8
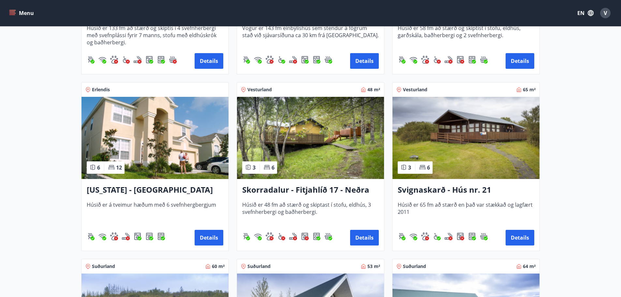
scroll to position [783, 0]
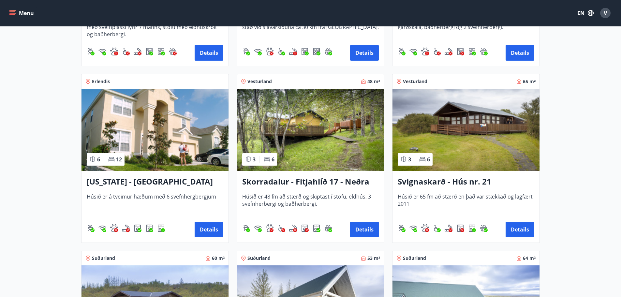
click at [344, 149] on img at bounding box center [310, 130] width 147 height 82
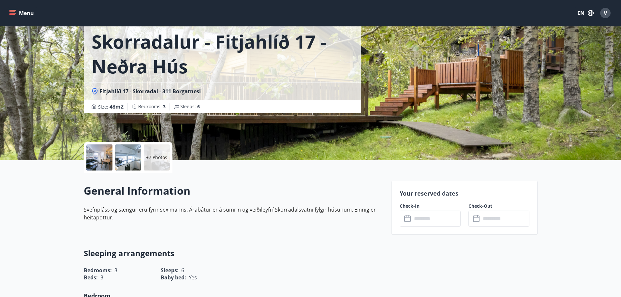
scroll to position [33, 0]
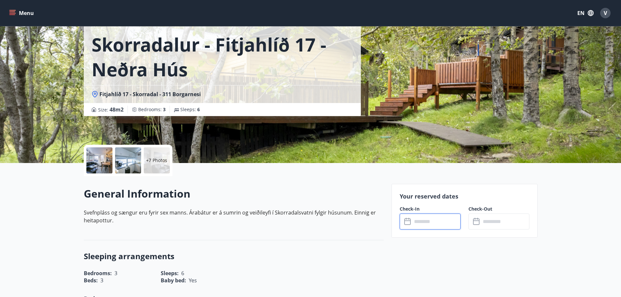
click at [425, 220] on input "text" at bounding box center [436, 222] width 49 height 16
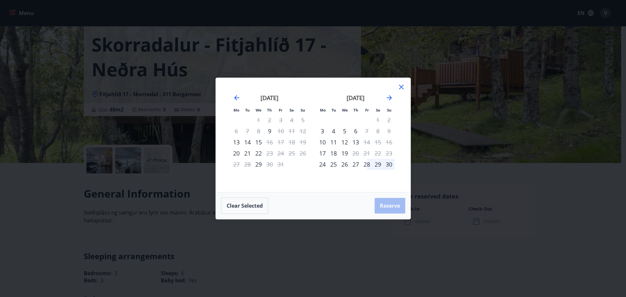
click at [459, 112] on div "Mo Tu We Th Fr Sa Su Mo Tu We Th Fr Sa Su September 2025 1 2 3 4 5 6 7 8 9 10 1…" at bounding box center [313, 148] width 626 height 297
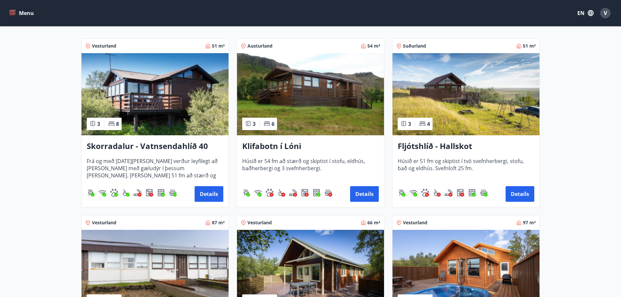
scroll to position [163, 0]
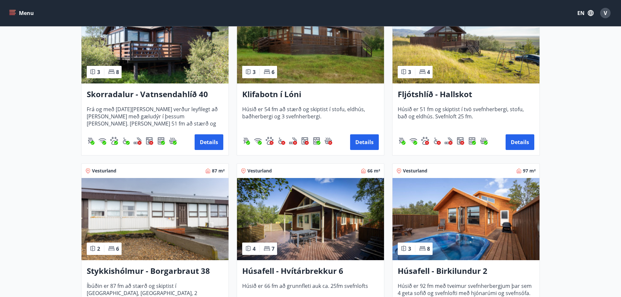
click at [169, 57] on img at bounding box center [155, 42] width 147 height 82
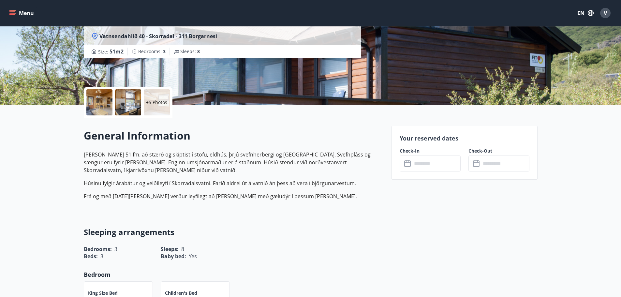
scroll to position [98, 0]
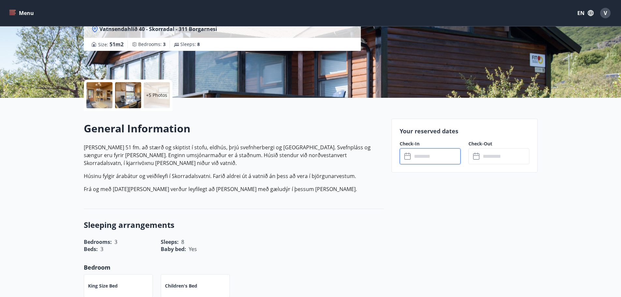
click at [422, 157] on input "text" at bounding box center [436, 156] width 49 height 16
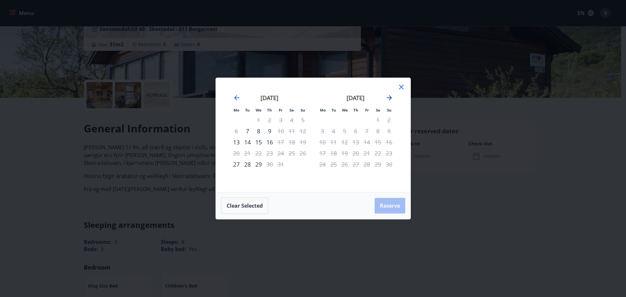
click at [388, 99] on icon "Move forward to switch to the next month." at bounding box center [390, 98] width 8 height 8
click at [232, 100] on div "[DATE]" at bounding box center [270, 100] width 78 height 29
click at [233, 98] on icon "Move backward to switch to the previous month." at bounding box center [237, 98] width 8 height 8
click at [236, 98] on icon "Move backward to switch to the previous month." at bounding box center [236, 97] width 5 height 5
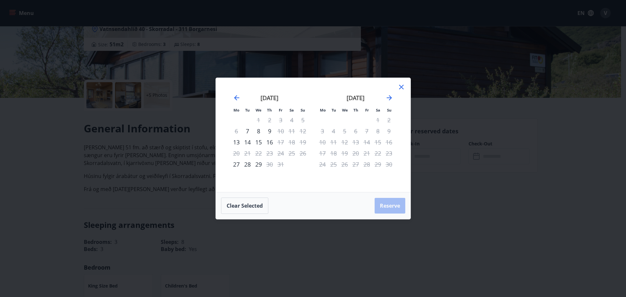
click at [403, 88] on icon at bounding box center [402, 87] width 8 height 8
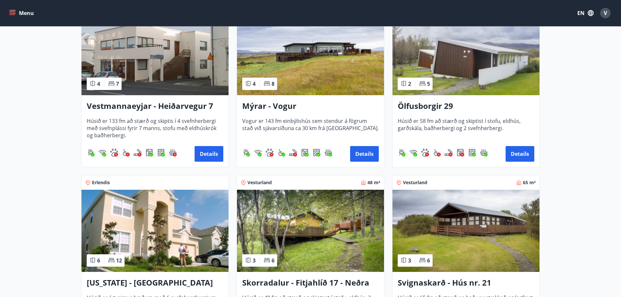
scroll to position [685, 0]
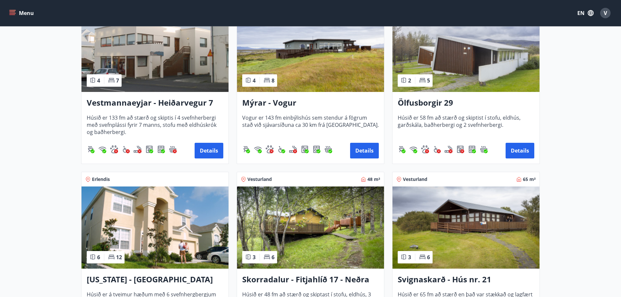
click at [312, 71] on img at bounding box center [310, 51] width 147 height 82
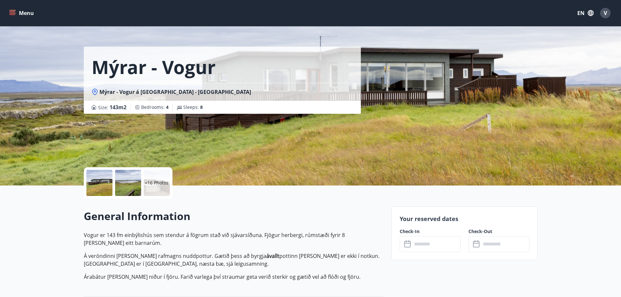
scroll to position [65, 0]
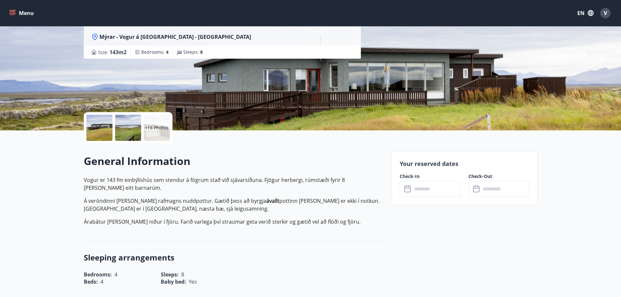
click at [418, 187] on input "text" at bounding box center [436, 189] width 49 height 16
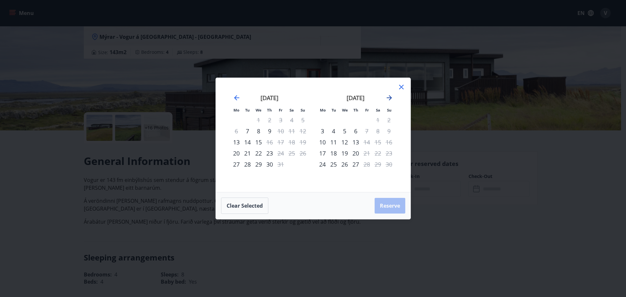
click at [390, 97] on icon "Move forward to switch to the next month." at bounding box center [389, 97] width 5 height 5
click at [448, 129] on div "Mo Tu We Th Fr Sa Su Mo Tu We Th Fr Sa Su October 2025 1 2 3 4 5 6 7 8 9 10 11 …" at bounding box center [313, 148] width 626 height 297
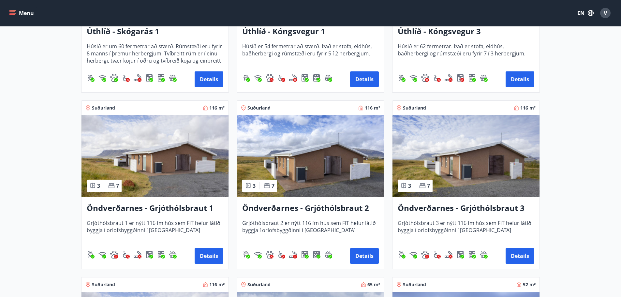
scroll to position [1142, 0]
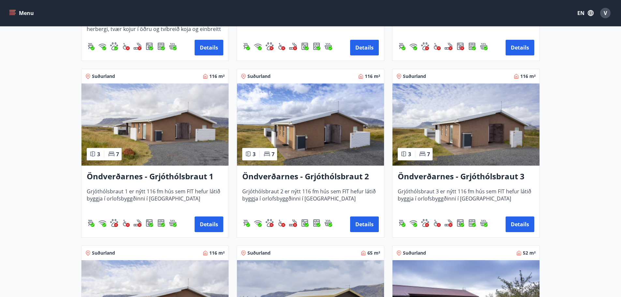
click at [490, 151] on img at bounding box center [466, 125] width 147 height 82
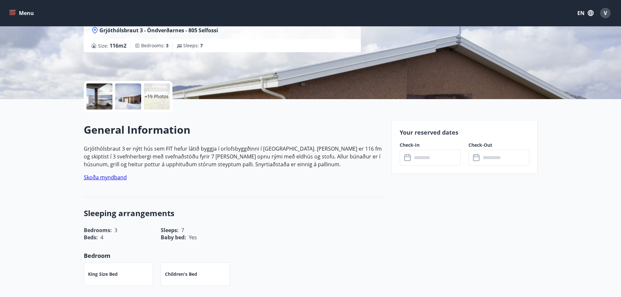
scroll to position [98, 0]
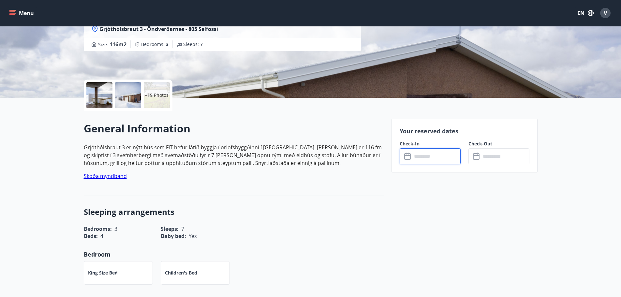
click at [428, 154] on input "text" at bounding box center [436, 156] width 49 height 16
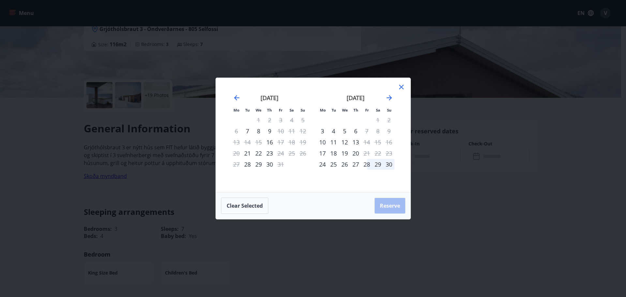
drag, startPoint x: 403, startPoint y: 90, endPoint x: 388, endPoint y: 99, distance: 17.0
click at [403, 90] on icon at bounding box center [402, 87] width 8 height 8
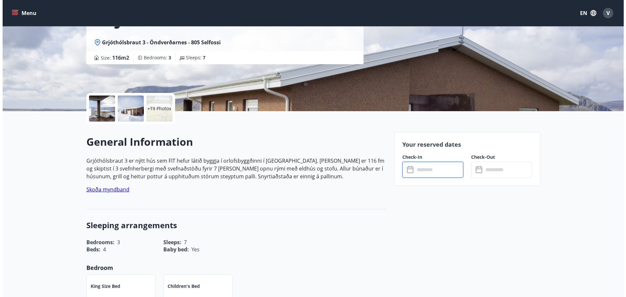
scroll to position [0, 0]
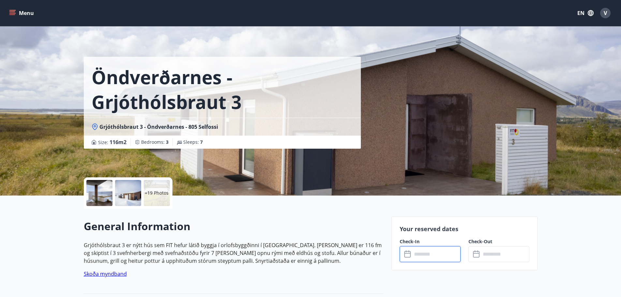
click at [110, 194] on div at bounding box center [99, 193] width 26 height 26
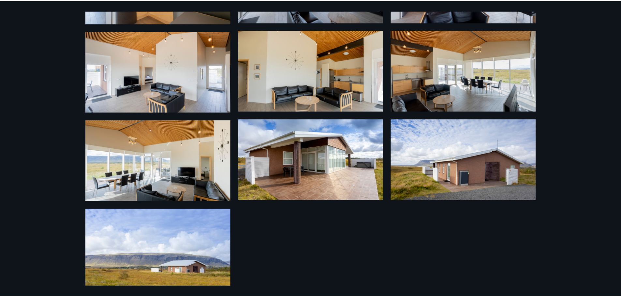
scroll to position [546, 0]
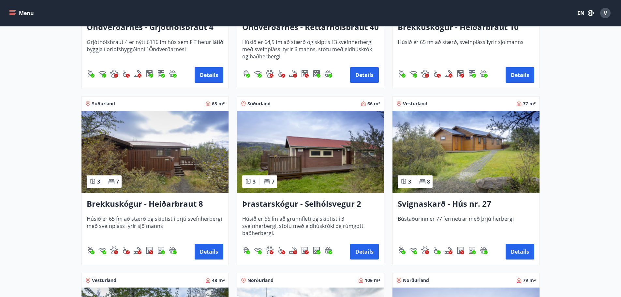
scroll to position [1500, 0]
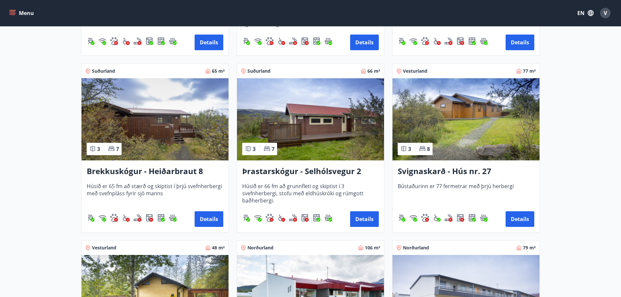
click at [186, 142] on img at bounding box center [155, 119] width 147 height 82
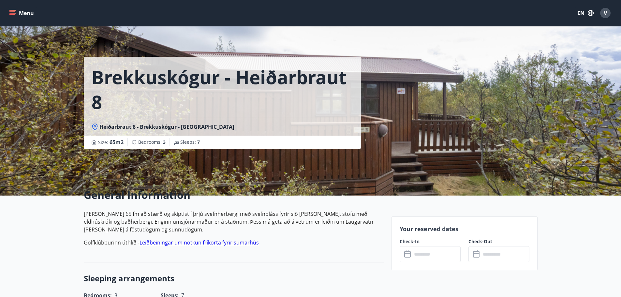
click at [431, 137] on div "Brekkuskógur - Heiðarbraut 8 Heiðarbraut 8 - Brekkuskógur - Bláskógabyggð - Árn…" at bounding box center [311, 98] width 454 height 196
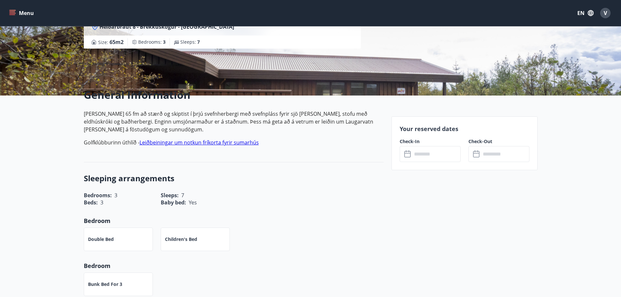
scroll to position [98, 0]
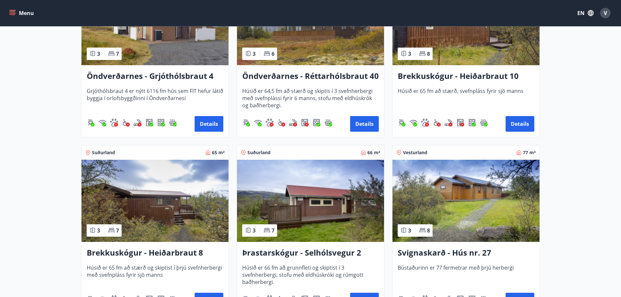
scroll to position [1386, 0]
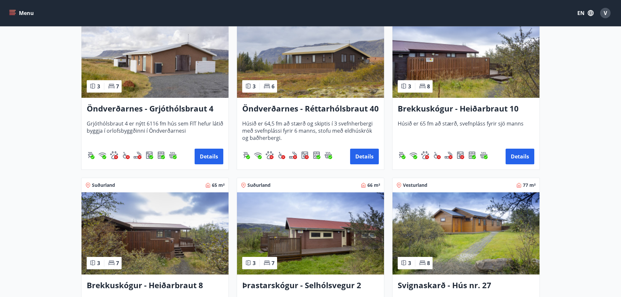
click at [464, 68] on img at bounding box center [466, 57] width 147 height 82
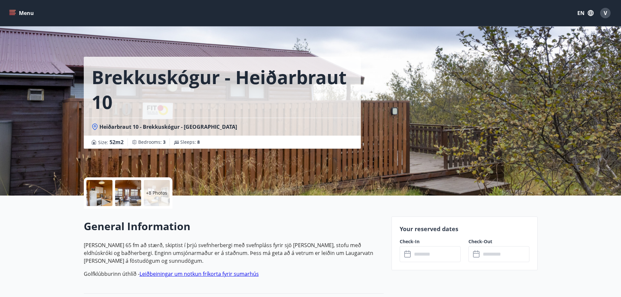
click at [99, 199] on div at bounding box center [99, 193] width 26 height 26
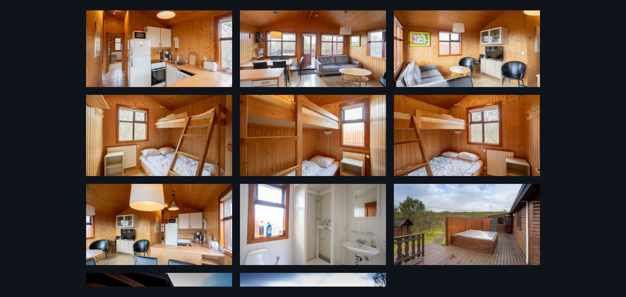
scroll to position [190, 0]
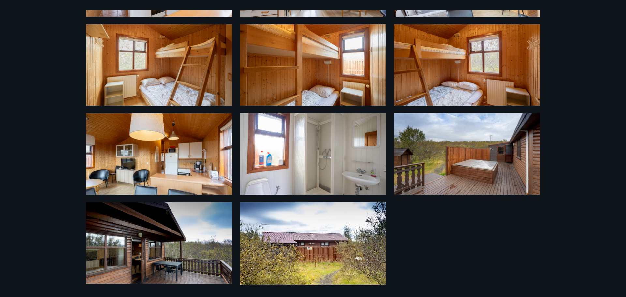
click at [328, 256] on img at bounding box center [313, 244] width 146 height 82
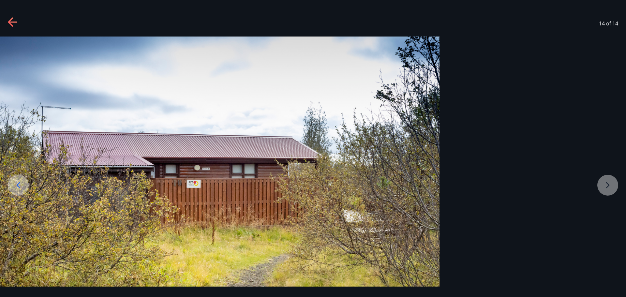
drag, startPoint x: 429, startPoint y: 227, endPoint x: 321, endPoint y: 221, distance: 108.1
click at [321, 221] on img at bounding box center [205, 169] width 469 height 264
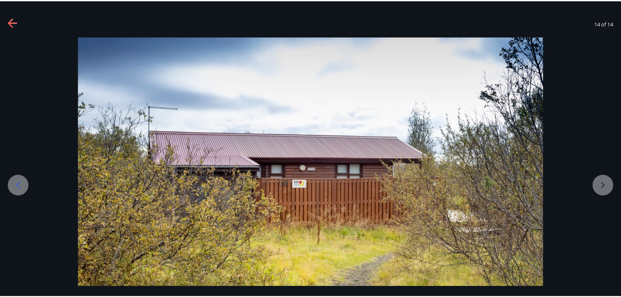
scroll to position [14, 0]
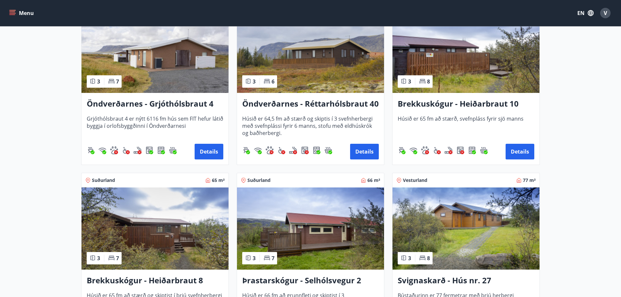
scroll to position [1386, 0]
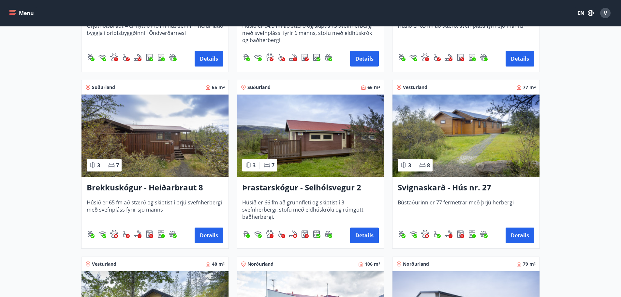
click at [164, 159] on img at bounding box center [155, 136] width 147 height 82
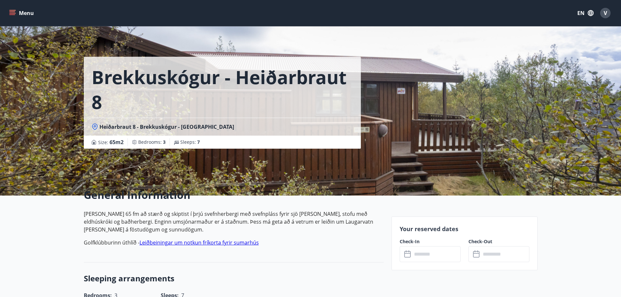
click at [455, 131] on div "Brekkuskógur - Heiðarbraut 8 Heiðarbraut 8 - Brekkuskógur - Bláskógabyggð - Árn…" at bounding box center [311, 98] width 454 height 196
click at [406, 122] on div "Brekkuskógur - Heiðarbraut 8 Heiðarbraut 8 - Brekkuskógur - Bláskógabyggð - Árn…" at bounding box center [311, 98] width 454 height 196
click at [458, 125] on div "Brekkuskógur - Heiðarbraut 8 Heiðarbraut 8 - Brekkuskógur - Bláskógabyggð - Árn…" at bounding box center [311, 98] width 454 height 196
drag, startPoint x: 458, startPoint y: 125, endPoint x: 427, endPoint y: 125, distance: 30.7
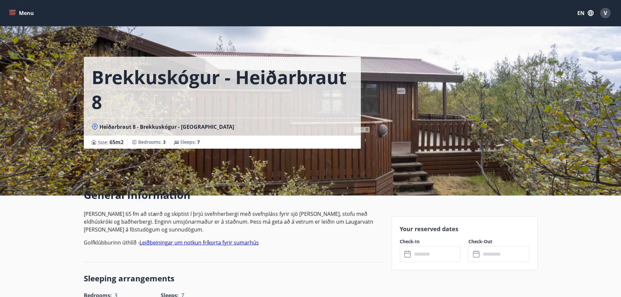
click at [433, 125] on div "Brekkuskógur - Heiðarbraut 8 Heiðarbraut 8 - Brekkuskógur - Bláskógabyggð - Árn…" at bounding box center [311, 98] width 454 height 196
drag, startPoint x: 158, startPoint y: 87, endPoint x: 207, endPoint y: 87, distance: 49.3
click at [158, 87] on h1 "Brekkuskógur - Heiðarbraut 8" at bounding box center [223, 90] width 262 height 50
click at [444, 132] on div "Brekkuskógur - Heiðarbraut 8 Heiðarbraut 8 - Brekkuskógur - Bláskógabyggð - Árn…" at bounding box center [311, 98] width 454 height 196
click at [465, 126] on div "Brekkuskógur - Heiðarbraut 8 Heiðarbraut 8 - Brekkuskógur - Bláskógabyggð - Árn…" at bounding box center [311, 98] width 454 height 196
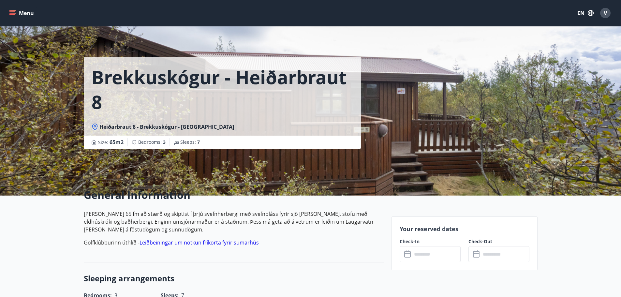
click at [465, 126] on div "Brekkuskógur - Heiðarbraut 8 Heiðarbraut 8 - Brekkuskógur - Bláskógabyggð - Árn…" at bounding box center [311, 98] width 454 height 196
drag, startPoint x: 475, startPoint y: 122, endPoint x: 488, endPoint y: 120, distance: 13.2
click at [488, 120] on div "Brekkuskógur - Heiðarbraut 8 Heiðarbraut 8 - Brekkuskógur - Bláskógabyggð - Árn…" at bounding box center [311, 98] width 454 height 196
click at [491, 120] on div "Brekkuskógur - Heiðarbraut 8 Heiðarbraut 8 - Brekkuskógur - Bláskógabyggð - Árn…" at bounding box center [311, 98] width 454 height 196
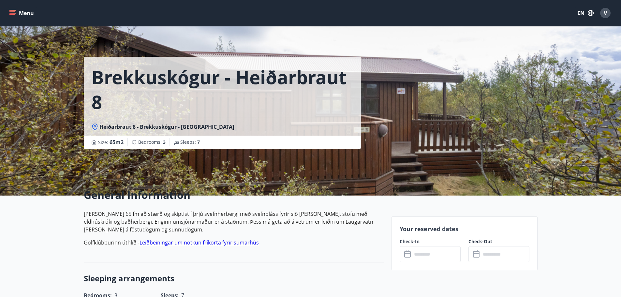
drag, startPoint x: 491, startPoint y: 120, endPoint x: 455, endPoint y: 116, distance: 35.7
click at [462, 117] on div "Brekkuskógur - Heiðarbraut 8 Heiðarbraut 8 - Brekkuskógur - Bláskógabyggð - Árn…" at bounding box center [311, 98] width 454 height 196
drag, startPoint x: 10, startPoint y: 158, endPoint x: 20, endPoint y: 152, distance: 12.3
click at [10, 158] on div "Brekkuskógur - Heiðarbraut 8 Heiðarbraut 8 - Brekkuskógur - Bláskógabyggð - Árn…" at bounding box center [310, 98] width 621 height 196
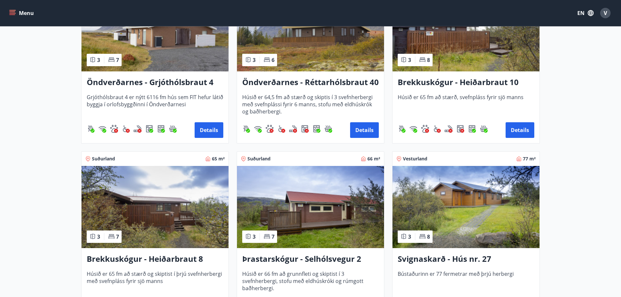
scroll to position [1419, 0]
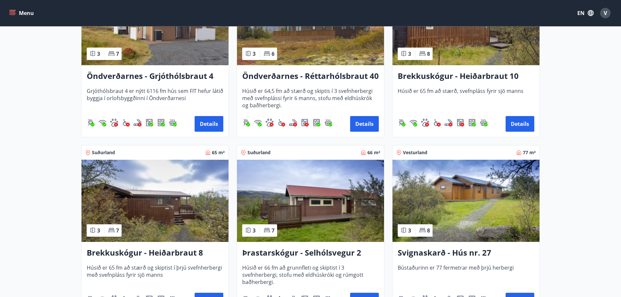
click at [482, 68] on div "Brekkuskógur - Heiðarbraut 10 Húsið er 65 fm að stærð, svefnpláss fyrir sjö man…" at bounding box center [466, 101] width 147 height 72
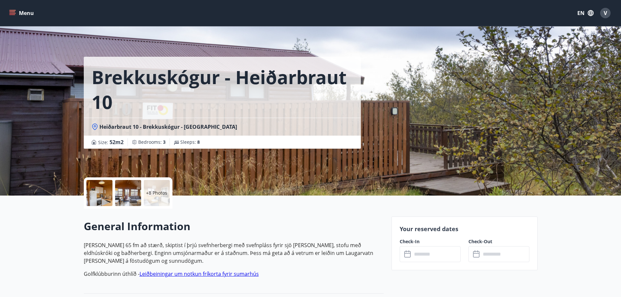
click at [98, 197] on div at bounding box center [99, 193] width 26 height 26
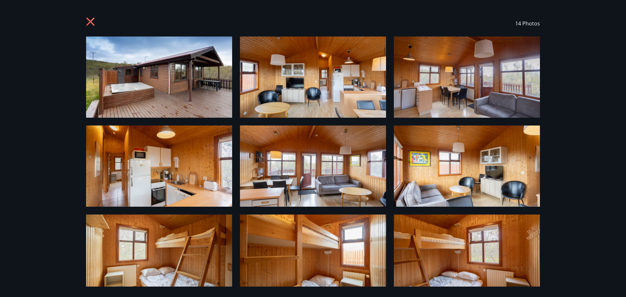
click at [161, 101] on img at bounding box center [159, 77] width 146 height 81
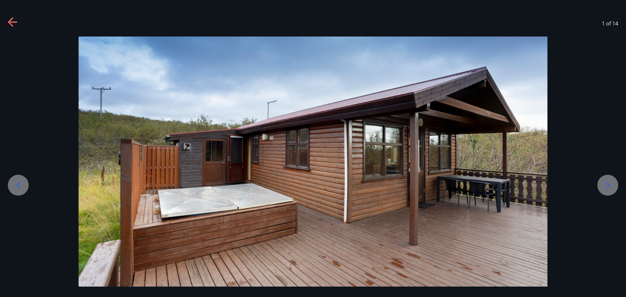
click at [606, 182] on icon at bounding box center [608, 185] width 10 height 10
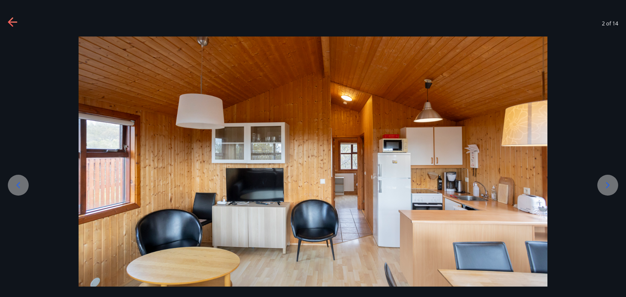
click at [606, 182] on icon at bounding box center [608, 185] width 10 height 10
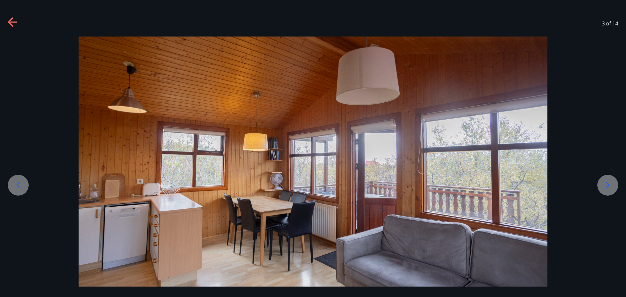
click at [606, 182] on icon at bounding box center [608, 185] width 10 height 10
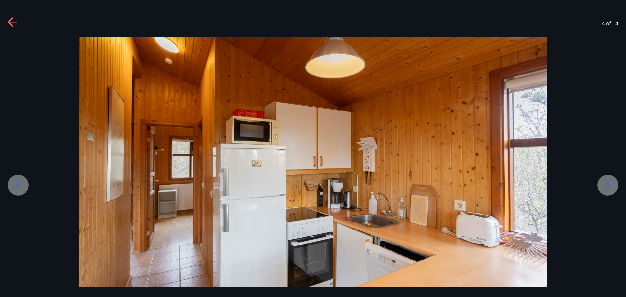
click at [606, 182] on icon at bounding box center [608, 185] width 10 height 10
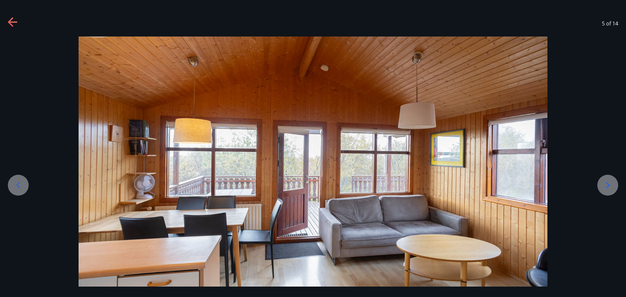
click at [606, 182] on icon at bounding box center [608, 185] width 10 height 10
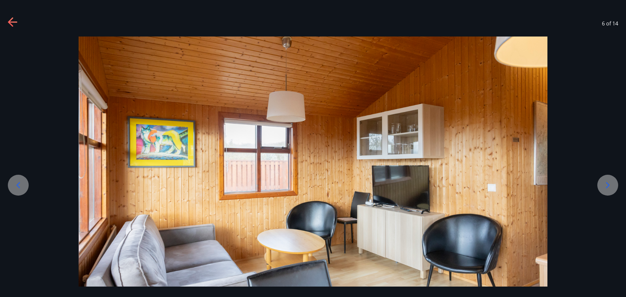
click at [606, 182] on icon at bounding box center [608, 185] width 10 height 10
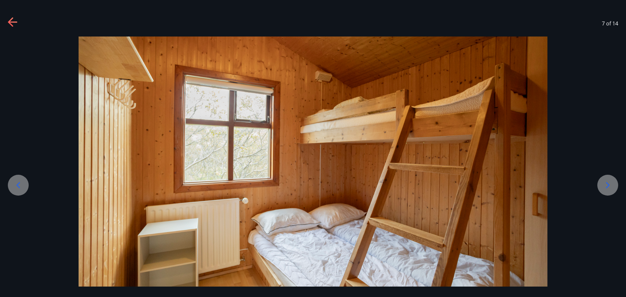
click at [606, 182] on icon at bounding box center [608, 185] width 10 height 10
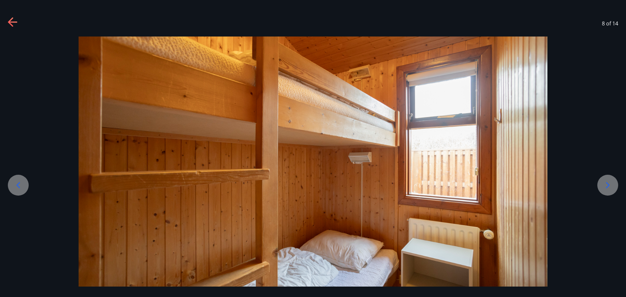
click at [606, 182] on icon at bounding box center [608, 185] width 10 height 10
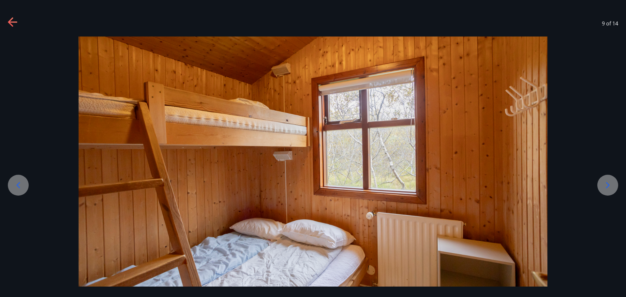
click at [14, 21] on icon at bounding box center [13, 22] width 10 height 10
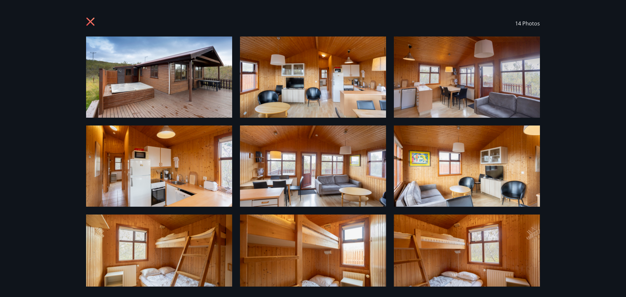
click at [90, 21] on icon at bounding box center [91, 22] width 10 height 10
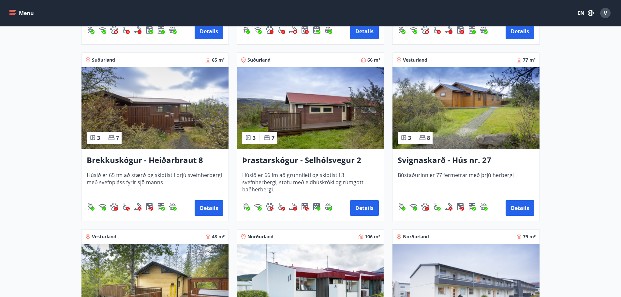
scroll to position [1484, 0]
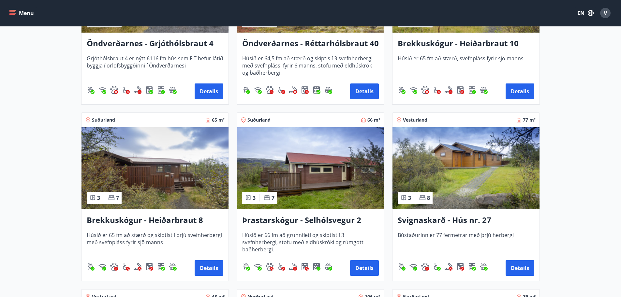
click at [156, 173] on img at bounding box center [155, 168] width 147 height 82
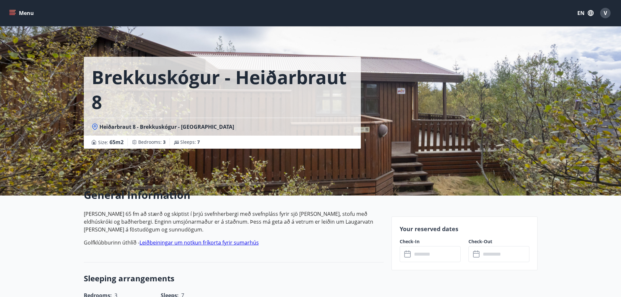
click at [96, 196] on h2 "General Information" at bounding box center [234, 195] width 300 height 14
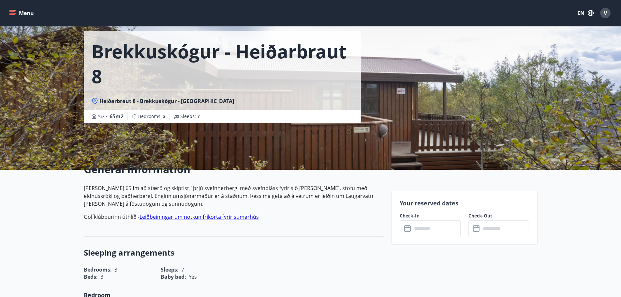
scroll to position [33, 0]
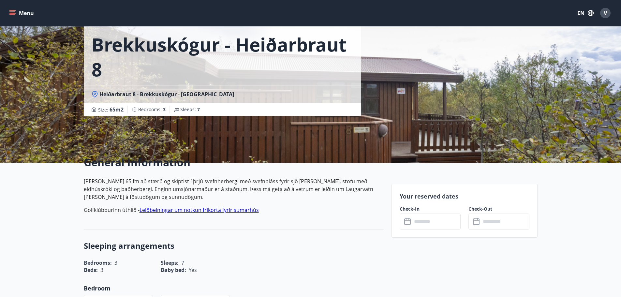
click at [179, 209] on link "Leiðbeiningar um notkun fríkorta fyrir sumarhús" at bounding box center [199, 209] width 119 height 7
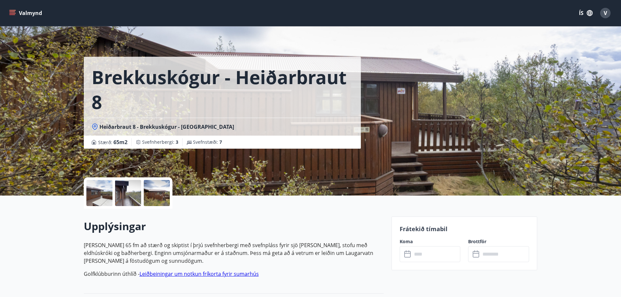
click at [98, 198] on div at bounding box center [99, 193] width 26 height 26
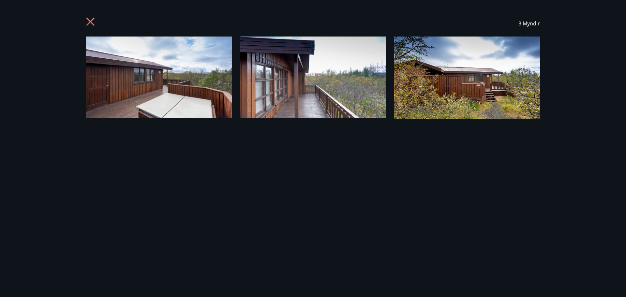
click at [210, 88] on img at bounding box center [159, 77] width 146 height 81
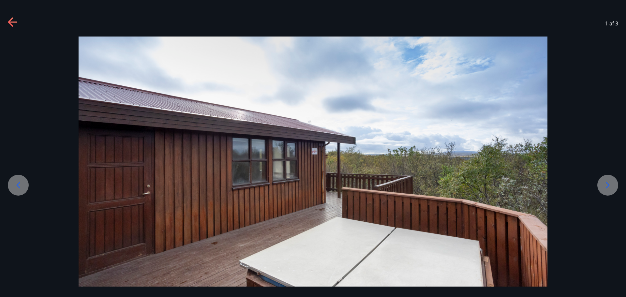
click at [605, 187] on icon at bounding box center [608, 185] width 10 height 10
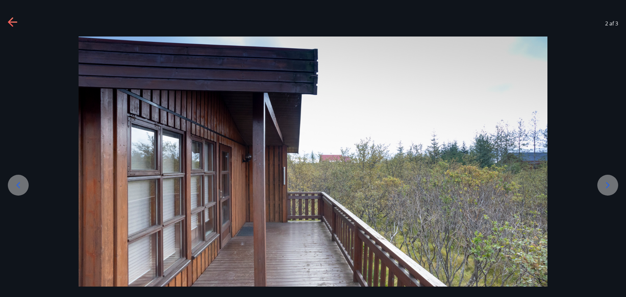
click at [605, 187] on icon at bounding box center [608, 185] width 10 height 10
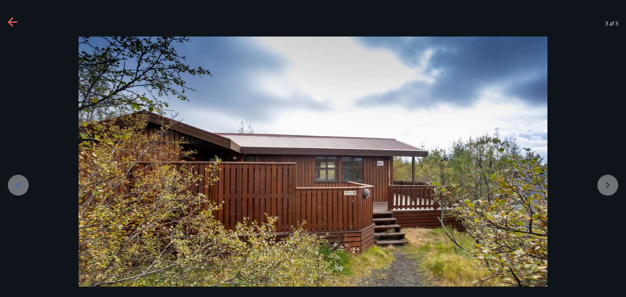
click at [606, 183] on div at bounding box center [313, 169] width 626 height 264
click at [18, 23] on div "3 af 3" at bounding box center [313, 23] width 626 height 26
click at [12, 21] on icon at bounding box center [13, 22] width 10 height 10
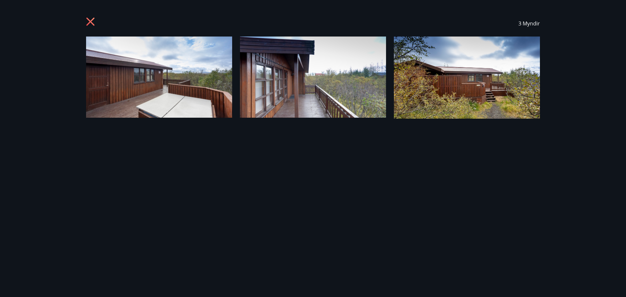
drag, startPoint x: 90, startPoint y: 20, endPoint x: 97, endPoint y: 23, distance: 7.6
click at [90, 20] on icon at bounding box center [91, 22] width 10 height 10
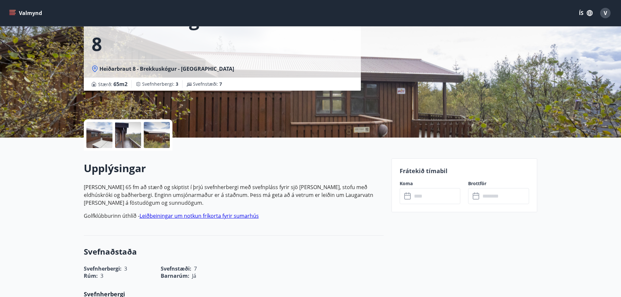
scroll to position [65, 0]
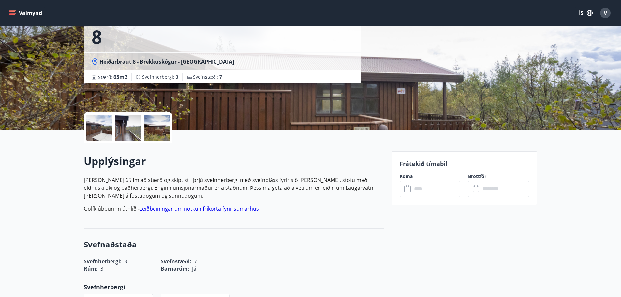
click at [435, 189] on input "text" at bounding box center [436, 189] width 49 height 16
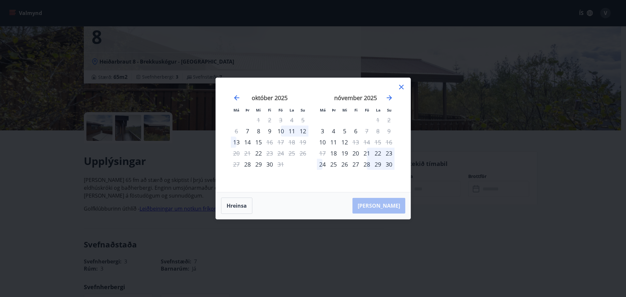
click at [367, 154] on div "21" at bounding box center [366, 153] width 11 height 11
click at [322, 163] on div "24" at bounding box center [322, 164] width 11 height 11
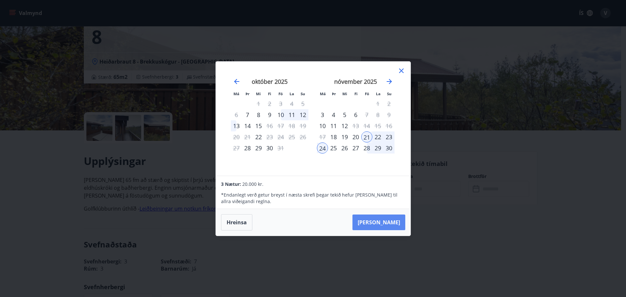
click at [391, 224] on button "Taka Frá" at bounding box center [379, 223] width 53 height 16
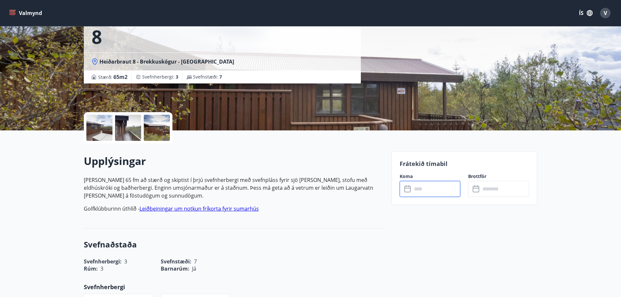
type input "******"
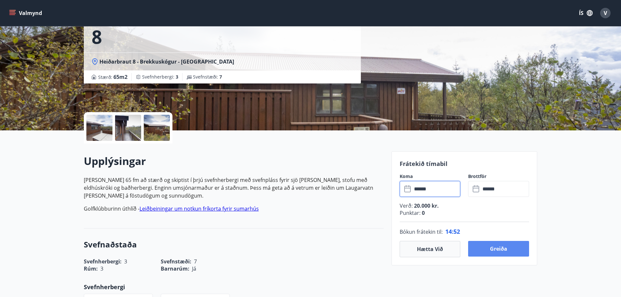
click at [495, 248] on button "Greiða" at bounding box center [498, 249] width 61 height 16
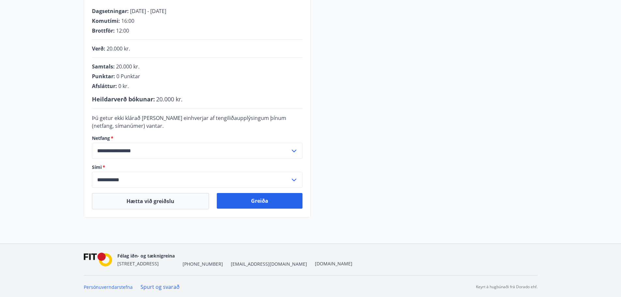
scroll to position [134, 0]
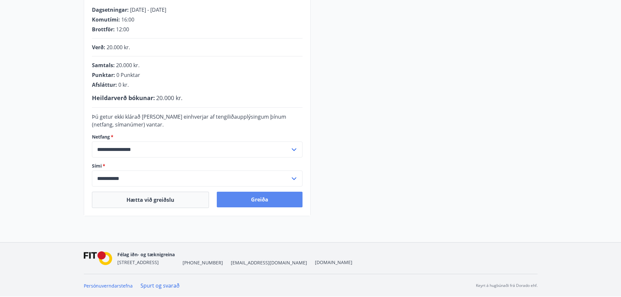
click at [256, 195] on button "Greiða" at bounding box center [260, 200] width 86 height 16
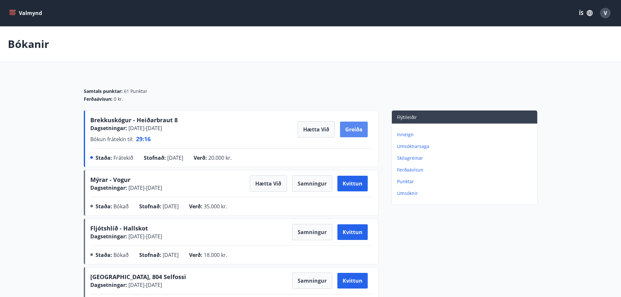
click at [348, 130] on button "Greiða" at bounding box center [354, 130] width 28 height 16
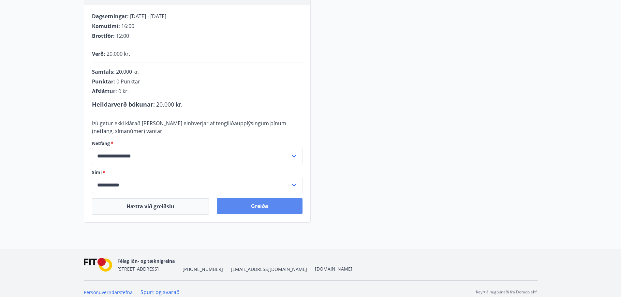
scroll to position [134, 0]
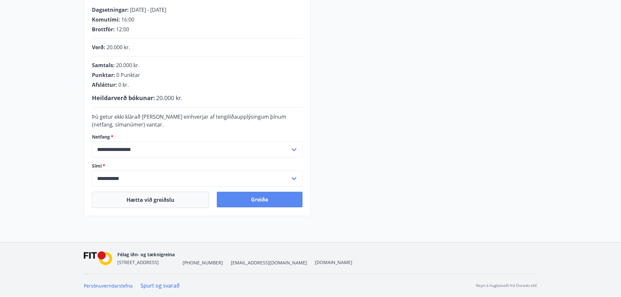
click at [260, 197] on button "Greiða" at bounding box center [260, 200] width 86 height 16
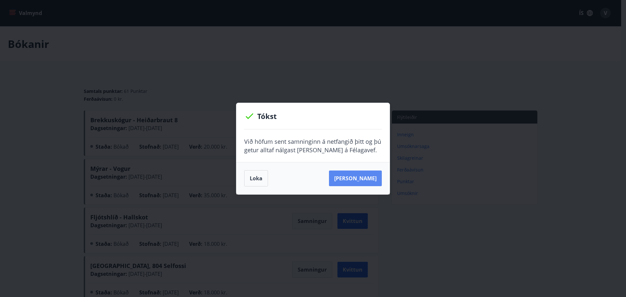
drag, startPoint x: 356, startPoint y: 180, endPoint x: 350, endPoint y: 179, distance: 5.6
click at [356, 179] on button "[PERSON_NAME]" at bounding box center [355, 179] width 53 height 16
click at [358, 181] on button "[PERSON_NAME]" at bounding box center [355, 179] width 53 height 16
click at [260, 177] on button "Loka" at bounding box center [256, 178] width 24 height 16
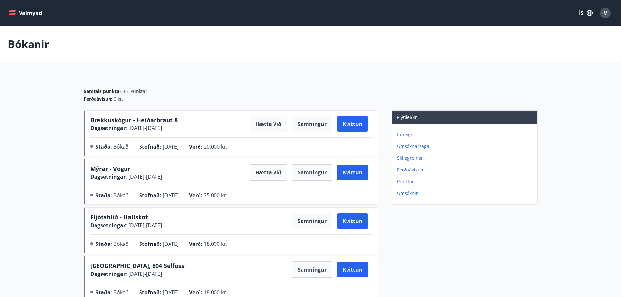
click at [586, 13] on button "ÍS" at bounding box center [586, 13] width 21 height 12
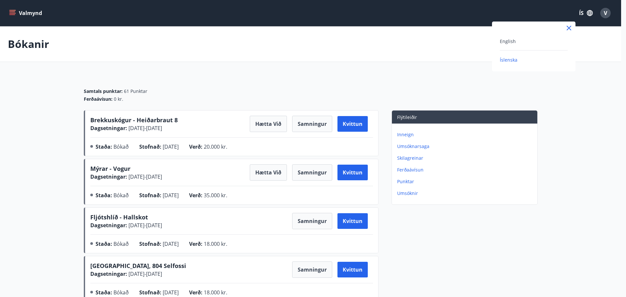
click at [523, 43] on div "English" at bounding box center [534, 41] width 68 height 8
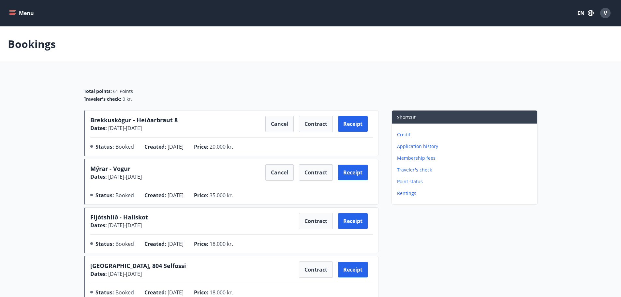
click at [21, 14] on button "Menu" at bounding box center [22, 13] width 29 height 12
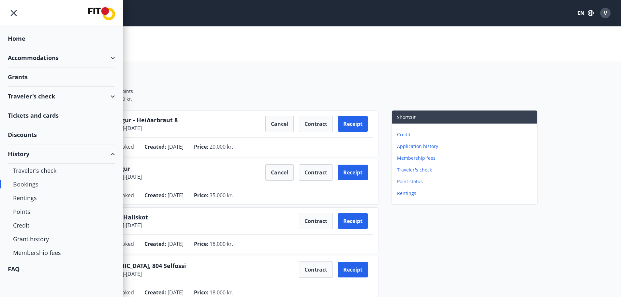
click at [29, 42] on div "Home" at bounding box center [61, 38] width 107 height 19
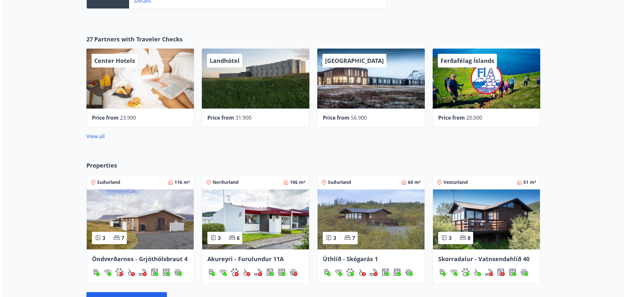
scroll to position [391, 0]
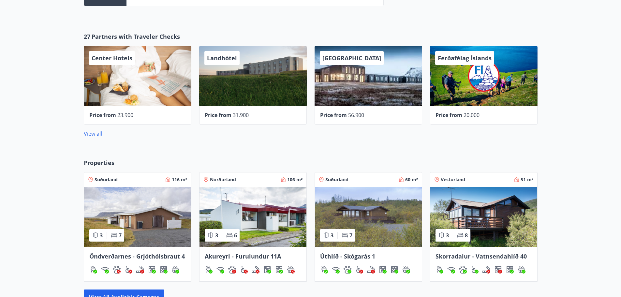
click at [150, 88] on div "Center Hotels" at bounding box center [138, 76] width 108 height 60
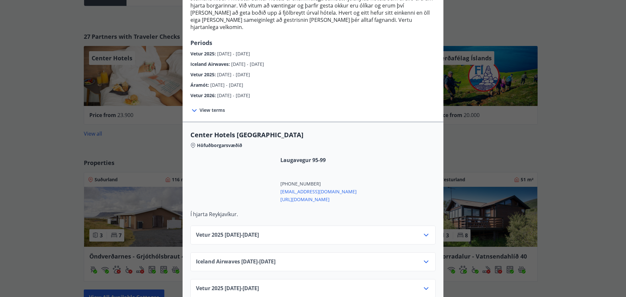
scroll to position [98, 0]
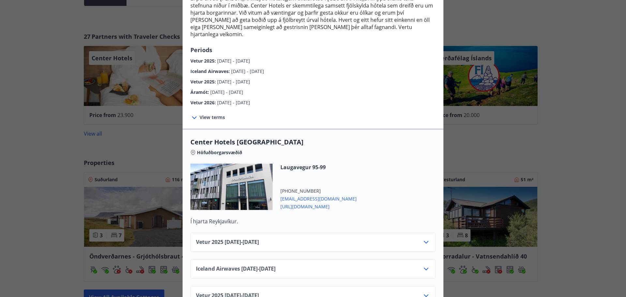
click at [67, 90] on div "Center Hotels Verð er með morgunverði inniföldum og miðast við Standard Double/…" at bounding box center [313, 50] width 626 height 297
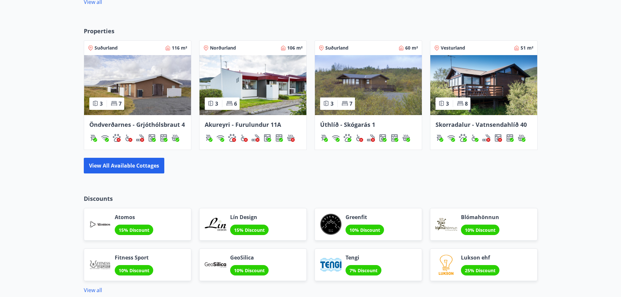
scroll to position [555, 0]
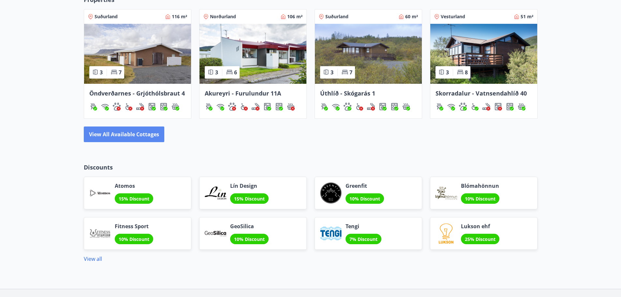
click at [127, 135] on button "View all available cottages" at bounding box center [124, 135] width 81 height 16
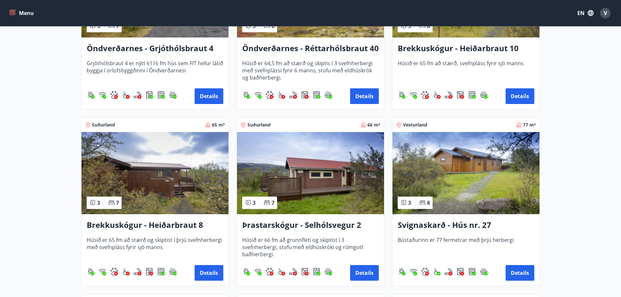
scroll to position [1500, 0]
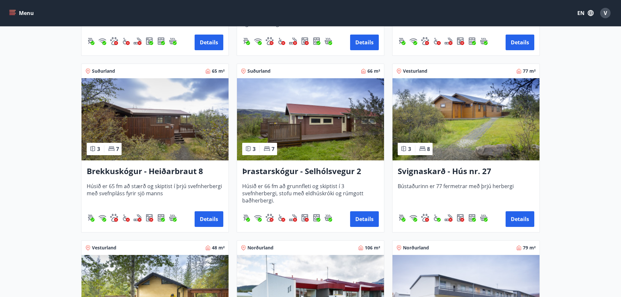
click at [483, 131] on img at bounding box center [466, 119] width 147 height 82
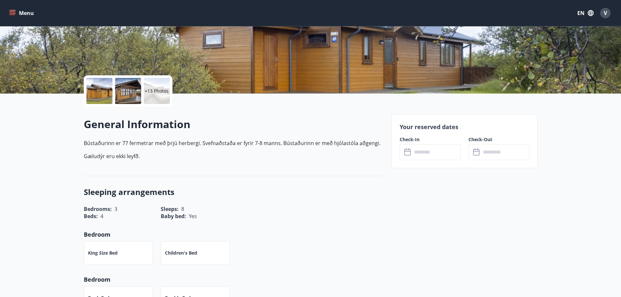
scroll to position [33, 0]
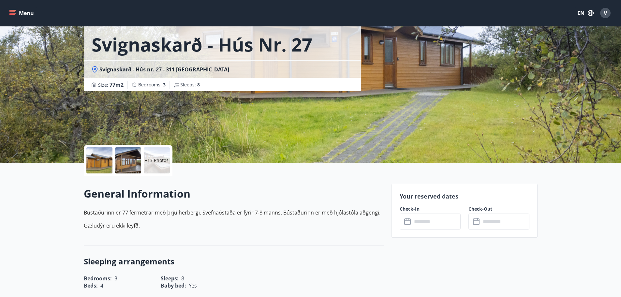
click at [449, 219] on input "text" at bounding box center [436, 222] width 49 height 16
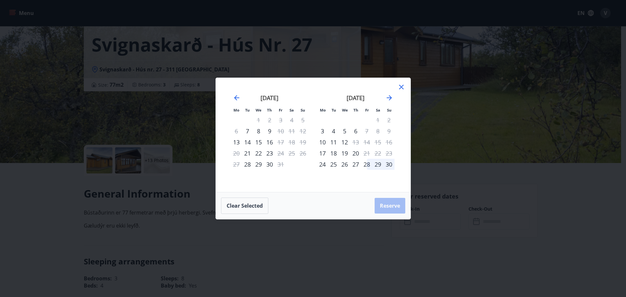
click at [404, 87] on icon at bounding box center [402, 87] width 8 height 8
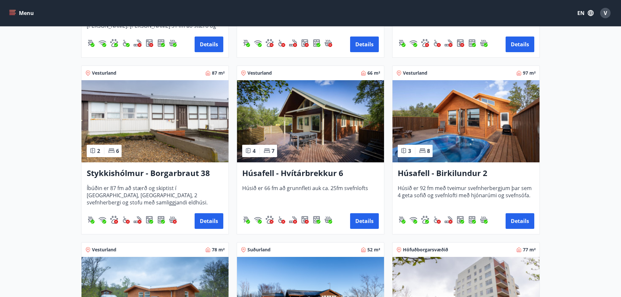
click at [308, 123] on img at bounding box center [310, 121] width 147 height 82
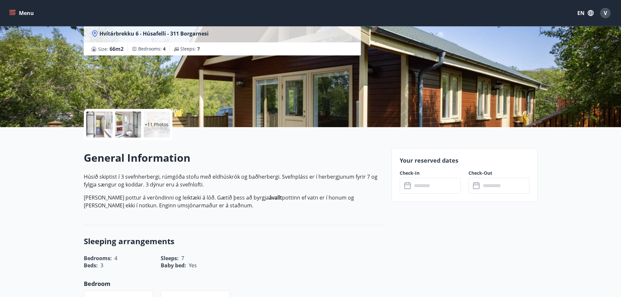
scroll to position [33, 0]
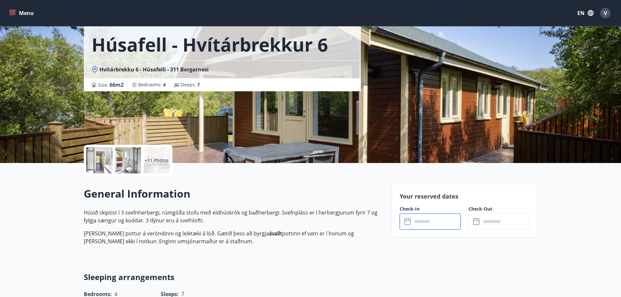
click at [420, 219] on input "text" at bounding box center [436, 222] width 49 height 16
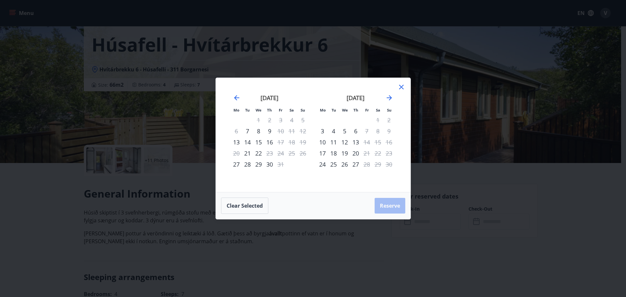
drag, startPoint x: 400, startPoint y: 90, endPoint x: 420, endPoint y: 121, distance: 36.3
click at [401, 90] on icon at bounding box center [402, 87] width 8 height 8
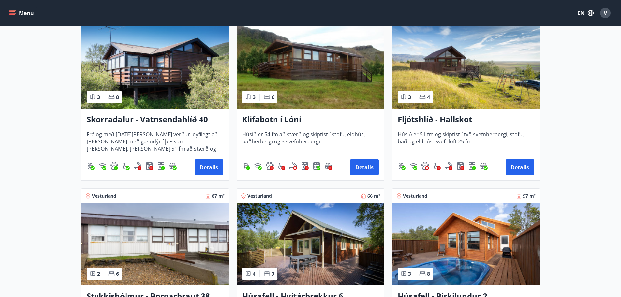
scroll to position [130, 0]
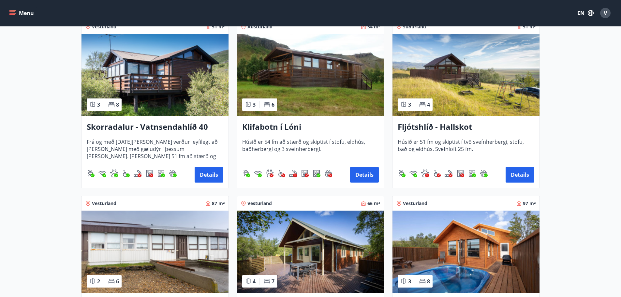
click at [455, 88] on img at bounding box center [466, 75] width 147 height 82
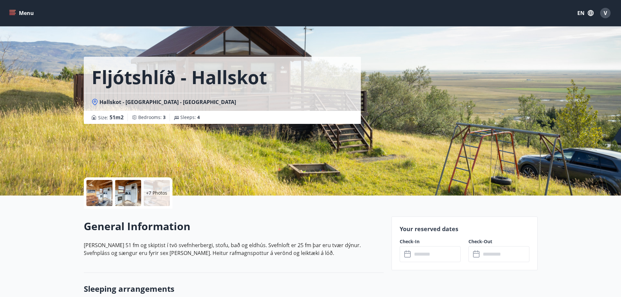
click at [107, 194] on div at bounding box center [99, 193] width 26 height 26
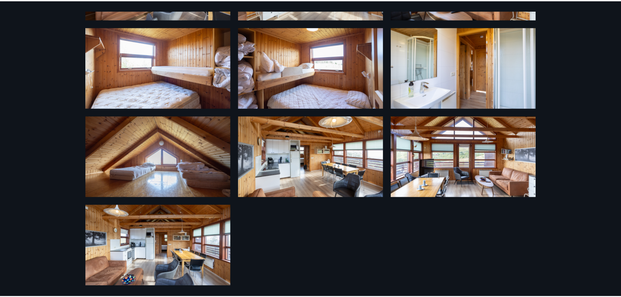
scroll to position [189, 0]
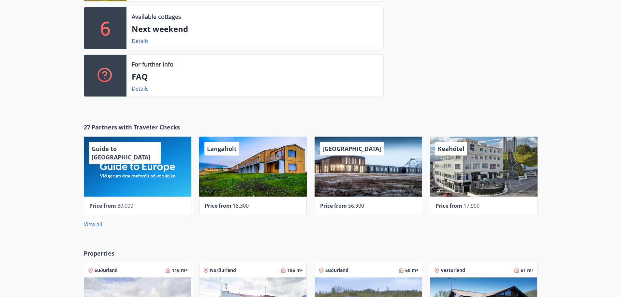
scroll to position [454, 0]
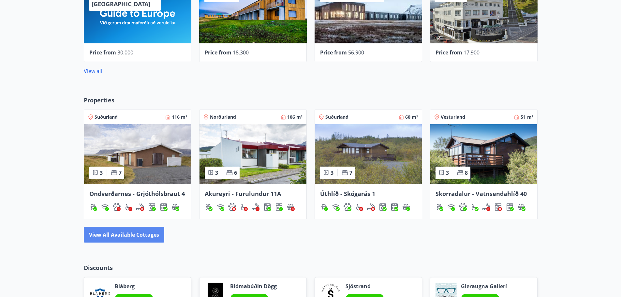
click at [153, 239] on button "View all available cottages" at bounding box center [124, 235] width 81 height 16
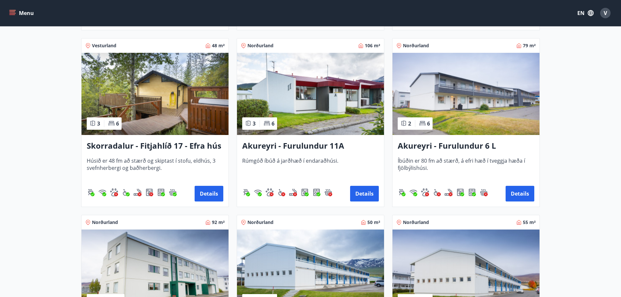
scroll to position [1680, 0]
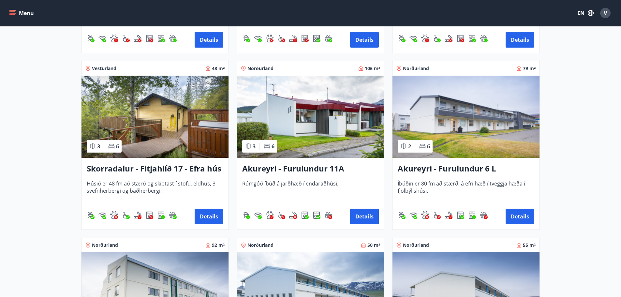
click at [168, 127] on img at bounding box center [155, 117] width 147 height 82
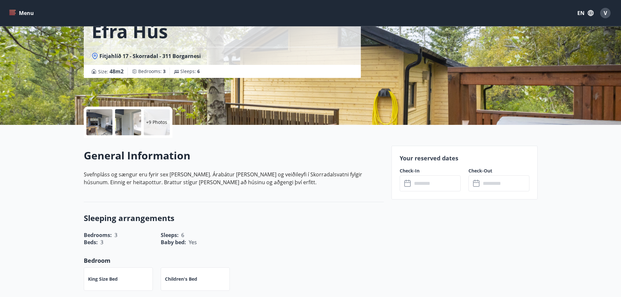
scroll to position [65, 0]
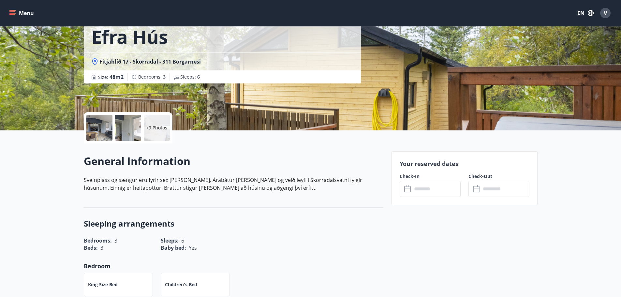
click at [421, 187] on input "text" at bounding box center [436, 189] width 49 height 16
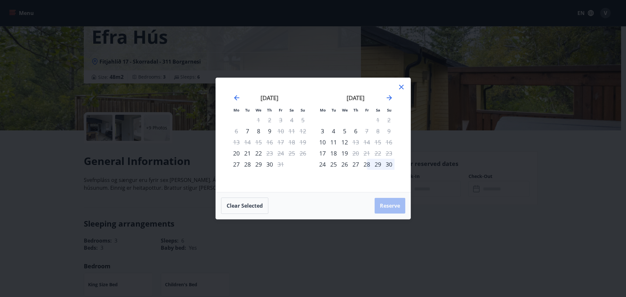
drag, startPoint x: 402, startPoint y: 85, endPoint x: 311, endPoint y: 66, distance: 93.2
click at [402, 86] on icon at bounding box center [402, 87] width 8 height 8
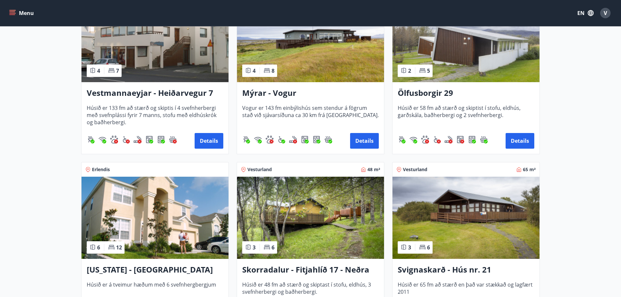
scroll to position [652, 0]
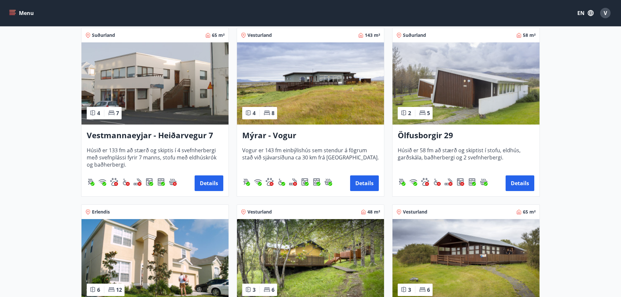
click at [490, 109] on img at bounding box center [466, 83] width 147 height 82
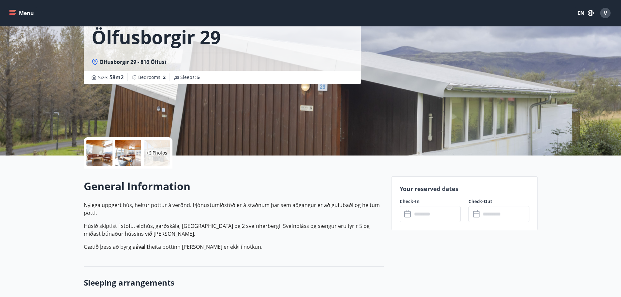
scroll to position [65, 0]
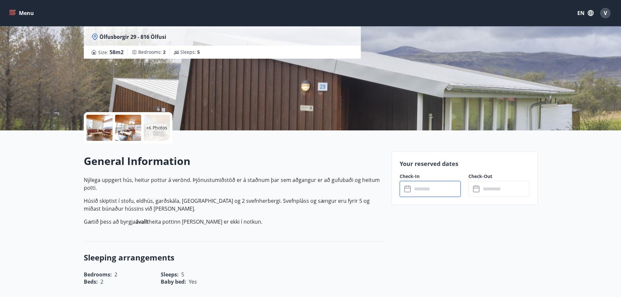
click at [413, 184] on input "text" at bounding box center [436, 189] width 49 height 16
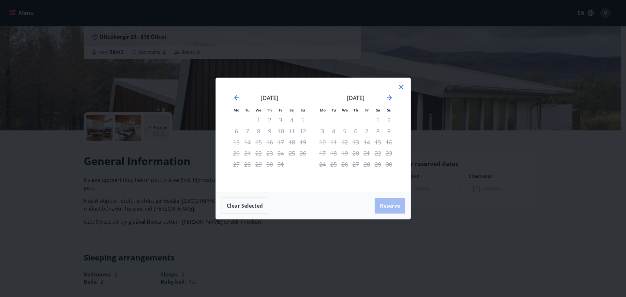
click at [404, 86] on icon at bounding box center [402, 87] width 8 height 8
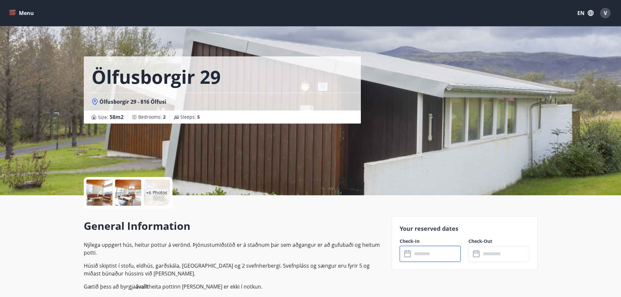
scroll to position [0, 0]
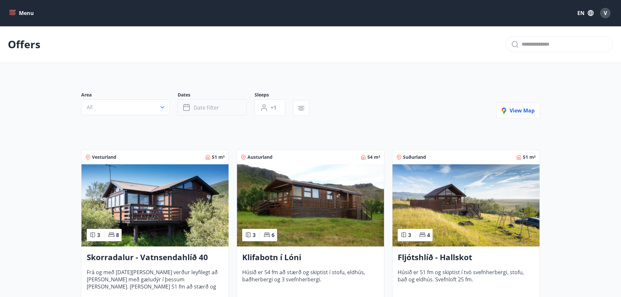
click at [201, 107] on span "Date filter" at bounding box center [206, 107] width 25 height 7
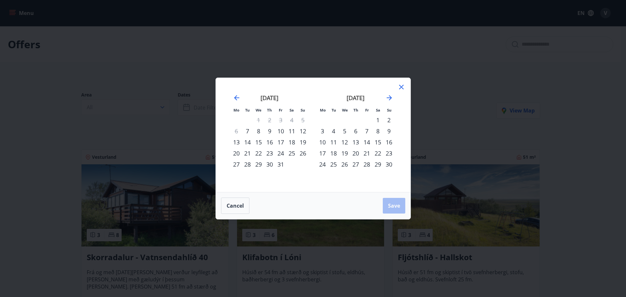
click at [291, 142] on div "18" at bounding box center [291, 142] width 11 height 11
drag, startPoint x: 298, startPoint y: 142, endPoint x: 295, endPoint y: 143, distance: 3.5
click at [297, 143] on div "19" at bounding box center [302, 142] width 11 height 11
click at [282, 142] on div "17" at bounding box center [280, 142] width 11 height 11
click at [238, 154] on div "20" at bounding box center [236, 153] width 11 height 11
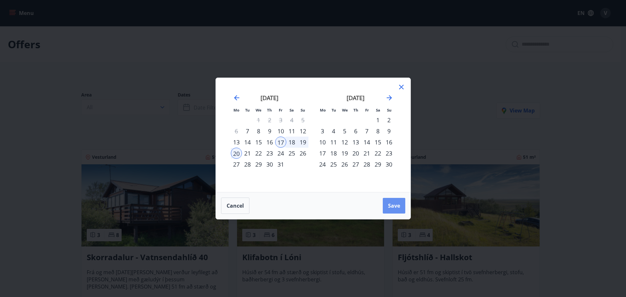
drag, startPoint x: 401, startPoint y: 199, endPoint x: 401, endPoint y: 191, distance: 8.5
click at [401, 200] on button "Save" at bounding box center [394, 206] width 23 height 16
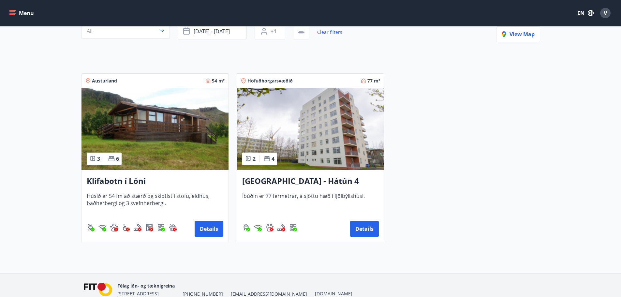
scroll to position [42, 0]
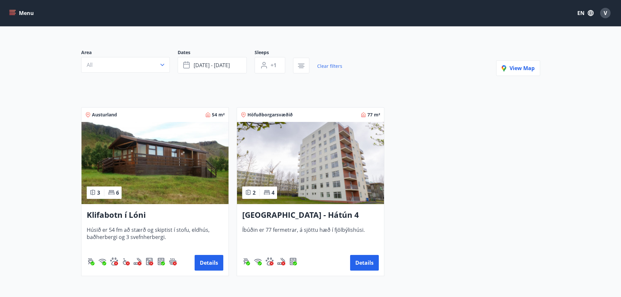
click at [183, 158] on img at bounding box center [155, 163] width 147 height 82
